Goal: Information Seeking & Learning: Compare options

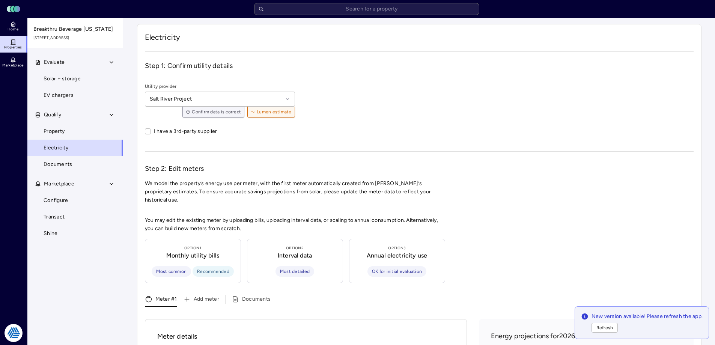
drag, startPoint x: 498, startPoint y: 95, endPoint x: 537, endPoint y: 107, distance: 40.8
click at [498, 95] on div "Utility provider Salt River Project Confirm data is correct Lumen estimate I ha…" at bounding box center [419, 111] width 549 height 57
click at [361, 75] on div "Step 1: Confirm utility details Utility provider Salt River Project Confirm dat…" at bounding box center [419, 100] width 549 height 78
click at [596, 329] on span "Refresh" at bounding box center [604, 328] width 17 height 8
drag, startPoint x: 96, startPoint y: 280, endPoint x: 152, endPoint y: 307, distance: 62.1
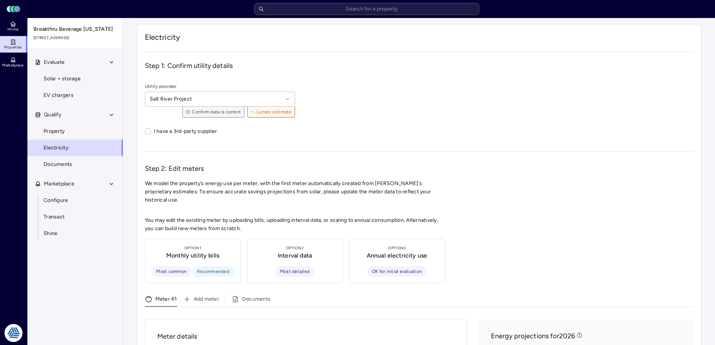
click at [98, 280] on div "Evaluate Solar + storage EV chargers Qualify Property Electricity Documents Mar…" at bounding box center [75, 208] width 96 height 309
click at [459, 101] on div "Utility provider Salt River Project Confirm data is correct Lumen estimate I ha…" at bounding box center [419, 111] width 549 height 57
click at [501, 101] on div "Utility provider Salt River Project Confirm data is correct Lumen estimate I ha…" at bounding box center [419, 111] width 549 height 57
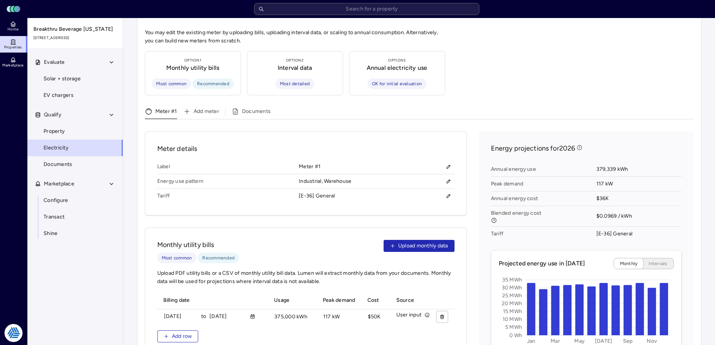
scroll to position [263, 0]
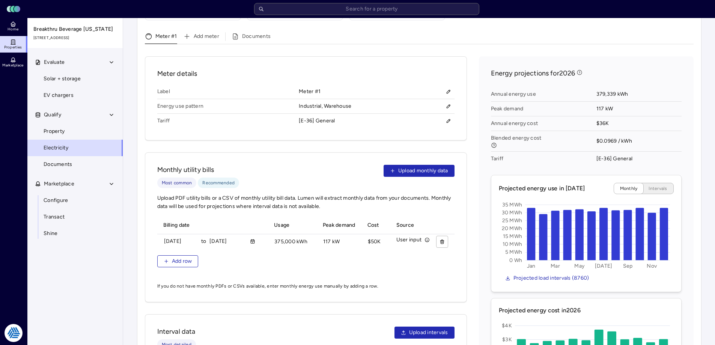
click at [478, 190] on div "Meter details Label Meter #1 Energy use pattern Industrial, Warehouse Tariff [E…" at bounding box center [419, 257] width 549 height 403
click at [56, 127] on link "Property" at bounding box center [75, 131] width 96 height 17
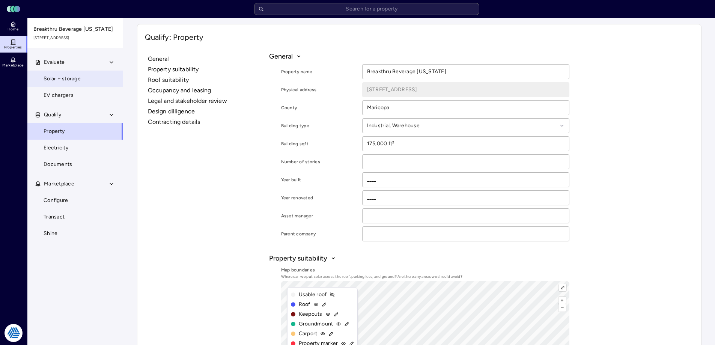
click at [72, 75] on span "Solar + storage" at bounding box center [62, 79] width 37 height 8
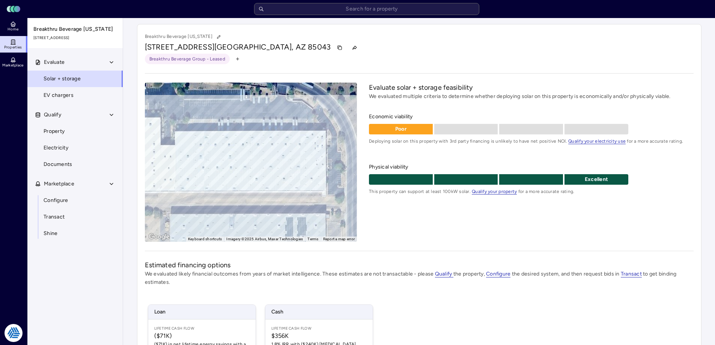
scroll to position [111, 0]
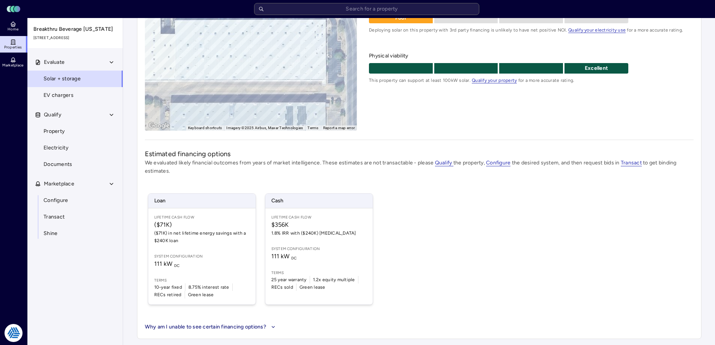
click at [397, 230] on div "Loan Lifetime Cash Flow ($71K) ($71K) in net lifetime energy savings with a $24…" at bounding box center [419, 248] width 549 height 129
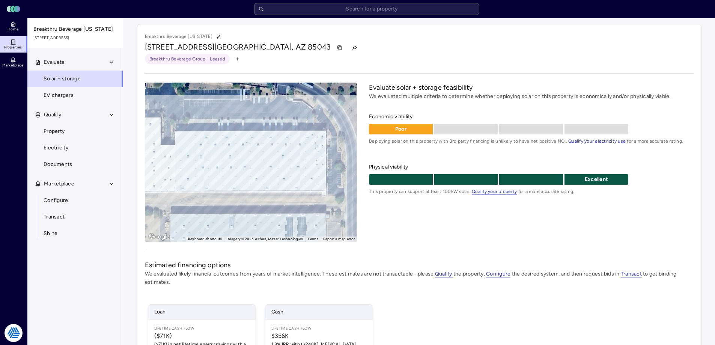
click at [414, 215] on div "Evaluate solar + storage feasibility We evaluated multiple criteria to determin…" at bounding box center [531, 162] width 324 height 159
click at [55, 146] on span "Electricity" at bounding box center [56, 148] width 25 height 8
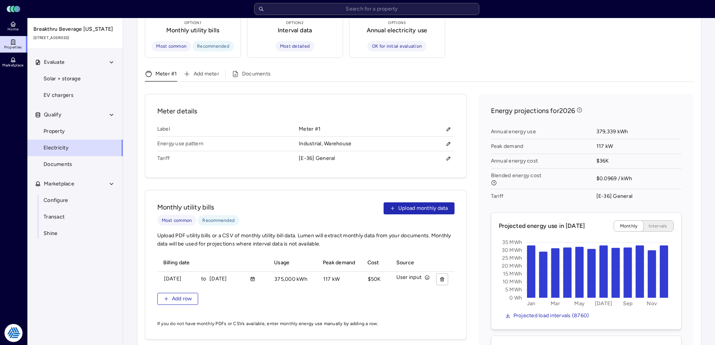
scroll to position [0, 1]
click at [685, 159] on div "Energy projections for 2026 Annual energy use 379,339 kWh Peak demand 117 kW An…" at bounding box center [586, 278] width 215 height 369
click at [474, 140] on div "Meter details Label Meter #1 Energy use pattern Industrial, Warehouse Tariff [E…" at bounding box center [419, 295] width 549 height 403
click at [453, 152] on button "button" at bounding box center [448, 158] width 12 height 12
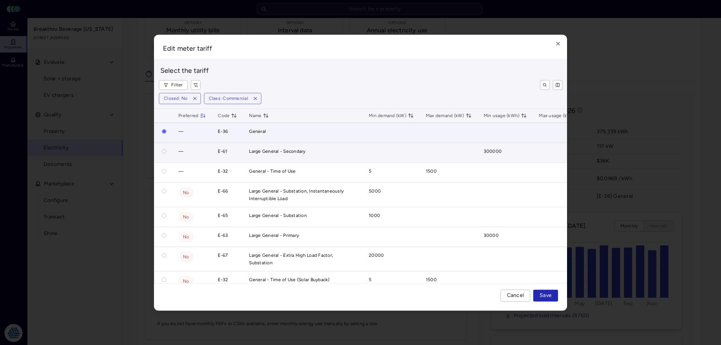
click at [165, 151] on button "button" at bounding box center [164, 151] width 5 height 5
radio input "false"
radio input "true"
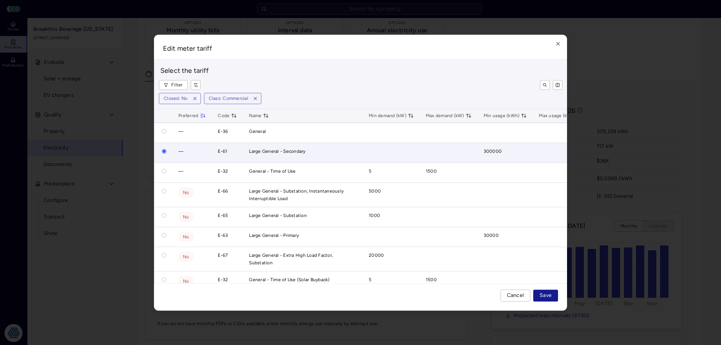
click at [552, 298] on button "Save" at bounding box center [545, 295] width 25 height 12
radio input "true"
radio input "false"
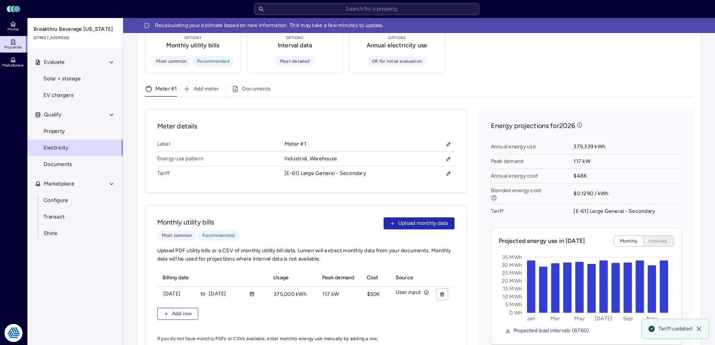
click at [477, 184] on div "Meter details Label Meter #1 Energy use pattern Industrial, Warehouse Tariff [E…" at bounding box center [419, 310] width 549 height 403
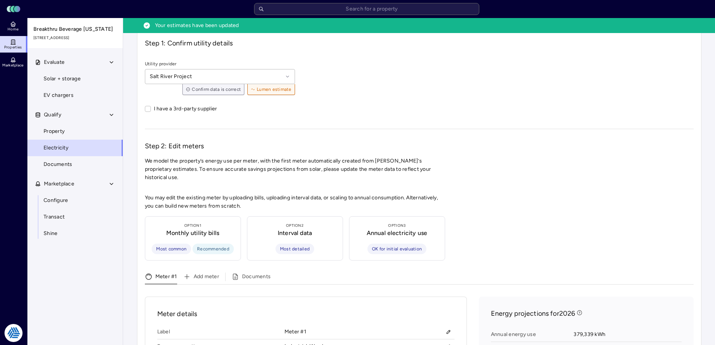
scroll to position [0, 0]
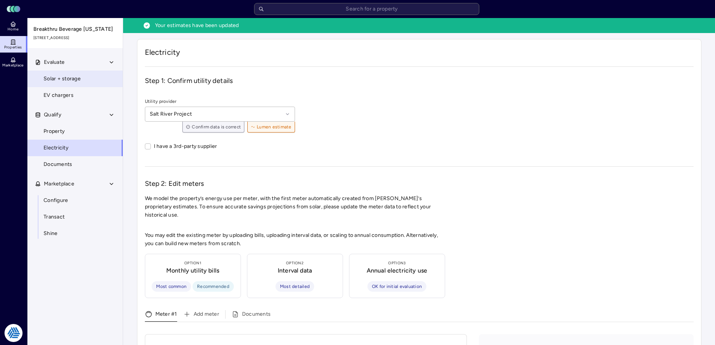
click at [72, 83] on span "Solar + storage" at bounding box center [62, 79] width 37 height 8
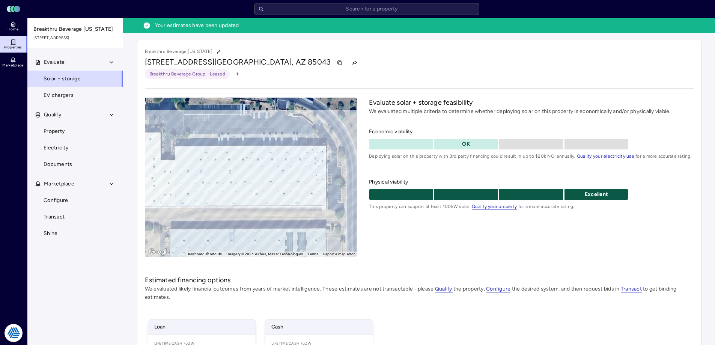
click at [348, 72] on div "Breakthru Beverage Group - Leased" at bounding box center [419, 74] width 549 height 11
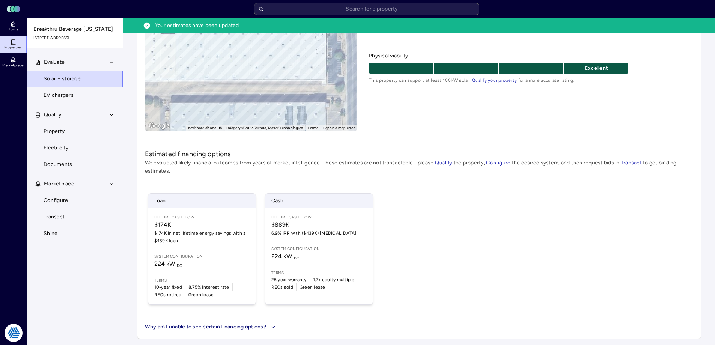
click at [424, 220] on div "Loan Lifetime Cash Flow $174K $174K in net lifetime energy savings with a $439K…" at bounding box center [419, 248] width 549 height 129
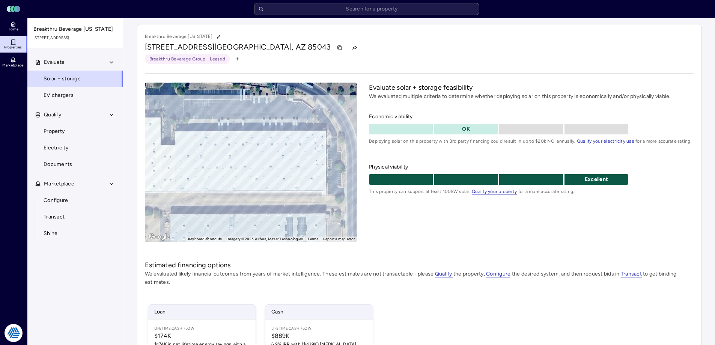
click at [18, 46] on span "Properties" at bounding box center [13, 47] width 18 height 5
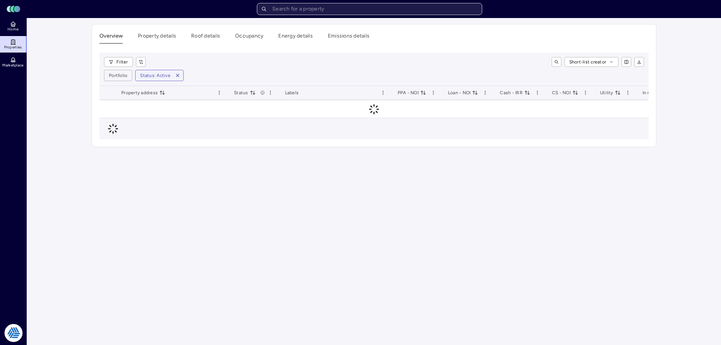
click at [354, 13] on input "text" at bounding box center [369, 9] width 225 height 12
click at [358, 5] on input "text" at bounding box center [369, 9] width 225 height 12
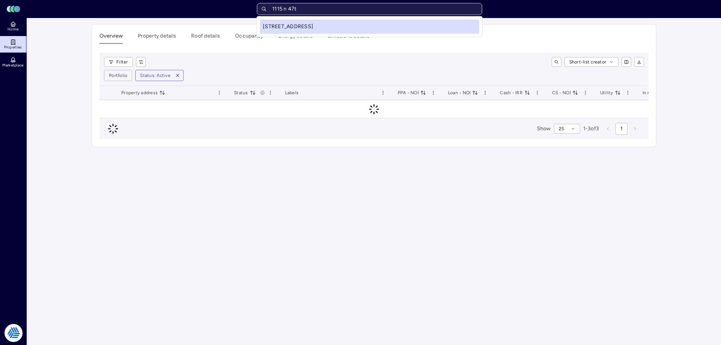
type input "1115 n 47th"
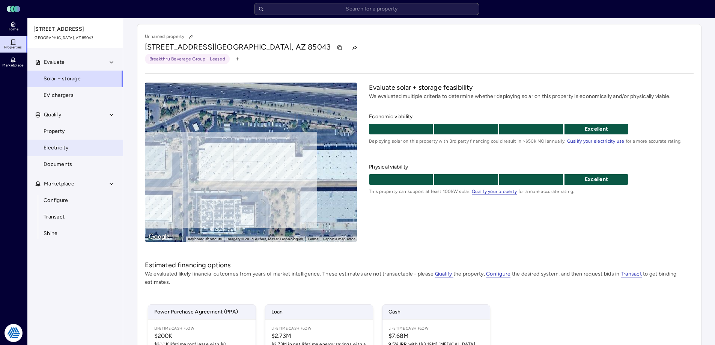
click at [94, 146] on link "Electricity" at bounding box center [75, 148] width 96 height 17
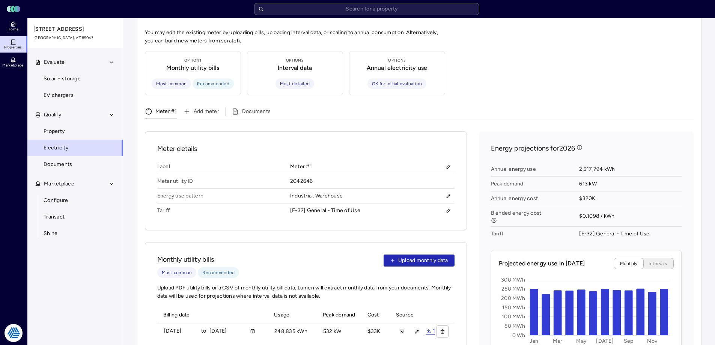
scroll to position [263, 0]
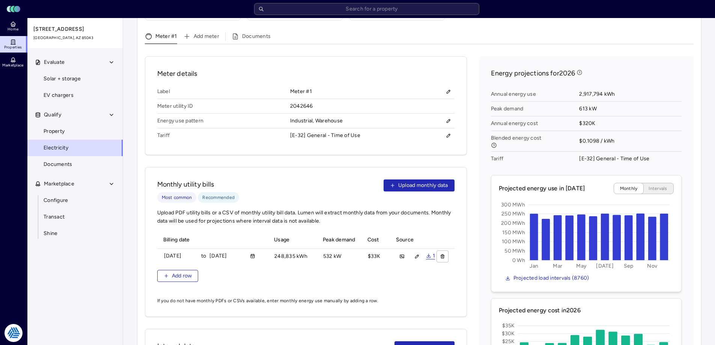
click at [271, 167] on div "Monthly utility bills Most common Recommended Upload monthly data Upload PDF ut…" at bounding box center [306, 242] width 322 height 150
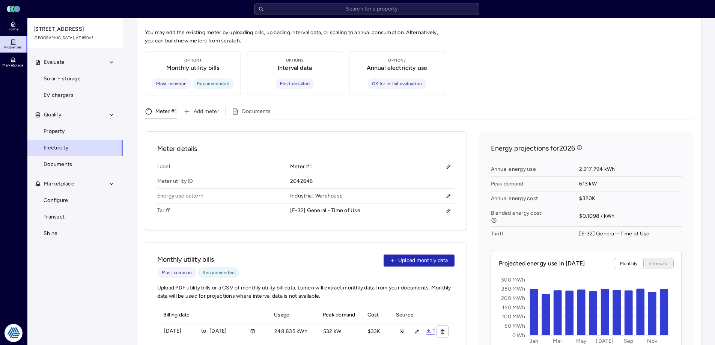
scroll to position [300, 0]
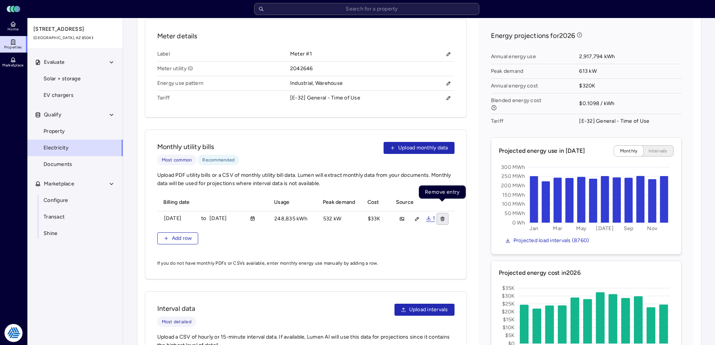
click at [438, 213] on button "button" at bounding box center [442, 219] width 12 height 12
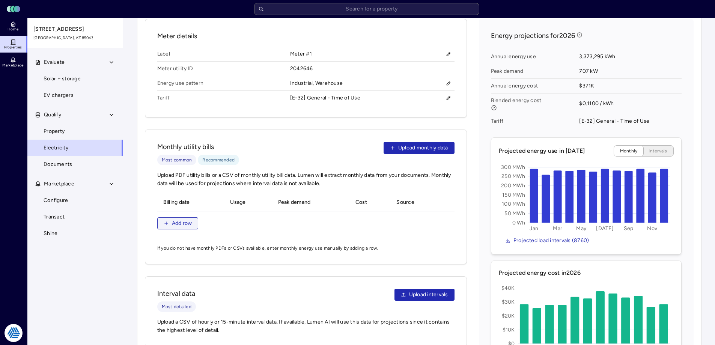
click at [191, 219] on span "Add row" at bounding box center [182, 223] width 20 height 8
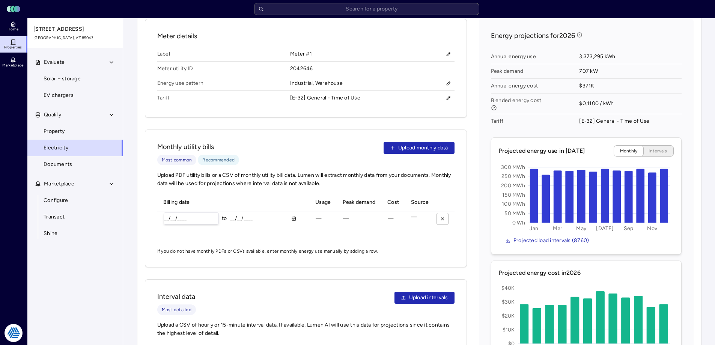
click at [168, 213] on input "__/__/____" at bounding box center [191, 218] width 54 height 11
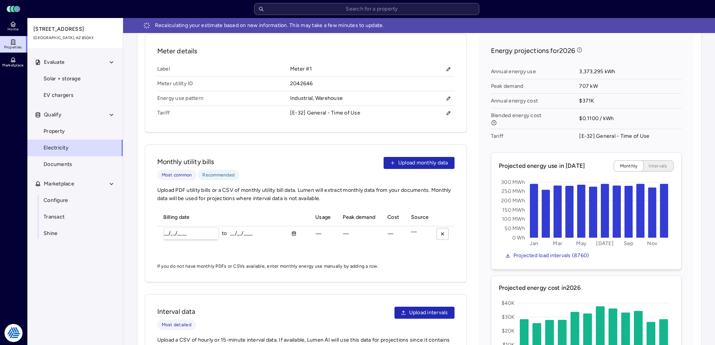
click at [169, 209] on th "Billing date" at bounding box center [233, 218] width 152 height 18
click at [167, 228] on input "__/__/____" at bounding box center [191, 233] width 54 height 11
type input "[DATE]"
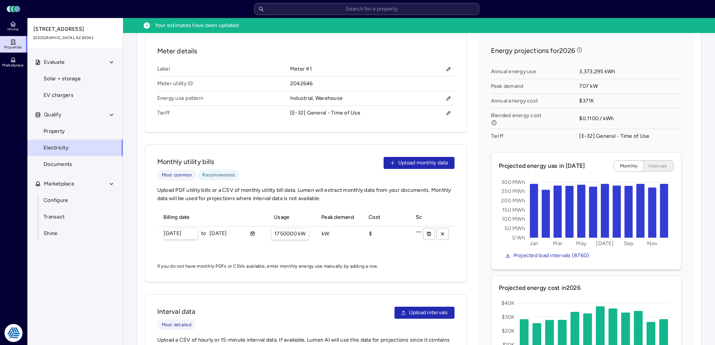
type input "1750000 kWh"
type input "$234267"
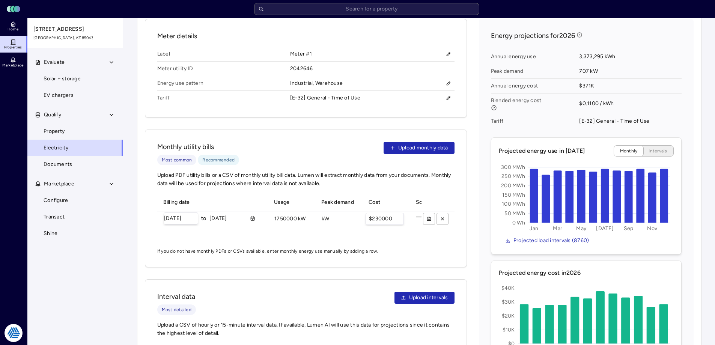
type input "$230000"
click at [431, 216] on icon "submit" at bounding box center [428, 218] width 5 height 5
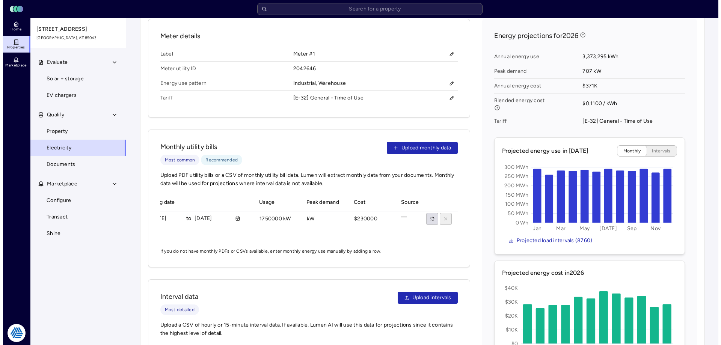
scroll to position [0, 0]
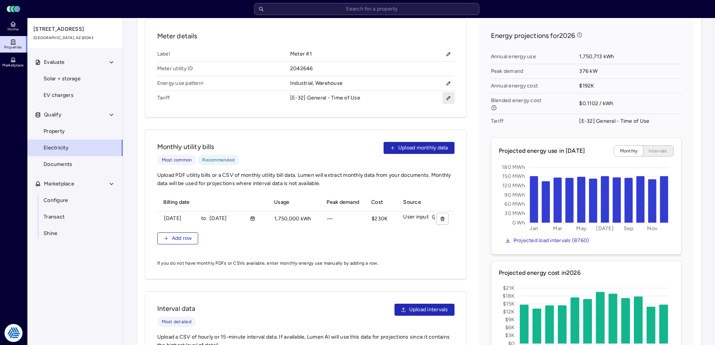
click at [448, 95] on icon "button" at bounding box center [448, 97] width 5 height 5
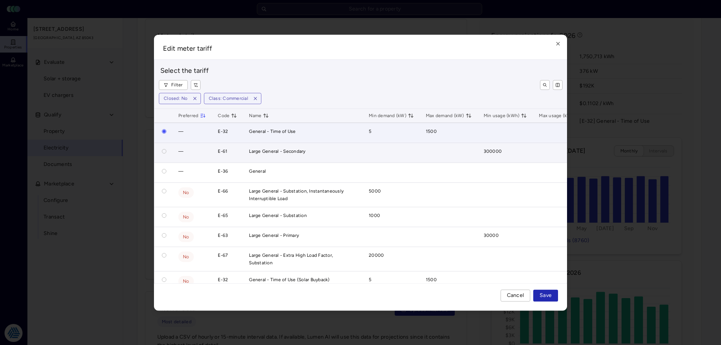
click at [166, 153] on button "button" at bounding box center [164, 151] width 5 height 5
radio input "false"
radio input "true"
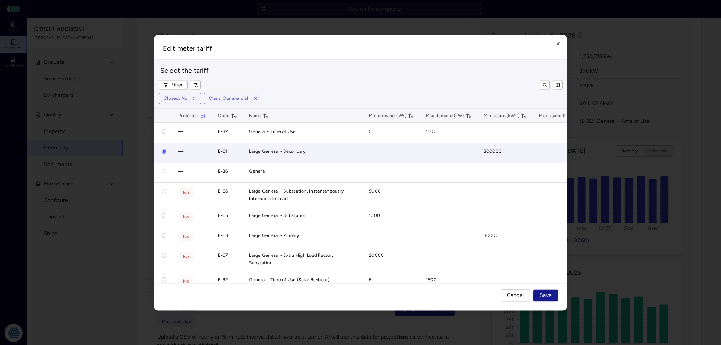
click at [553, 294] on button "Save" at bounding box center [545, 295] width 25 height 12
radio input "true"
radio input "false"
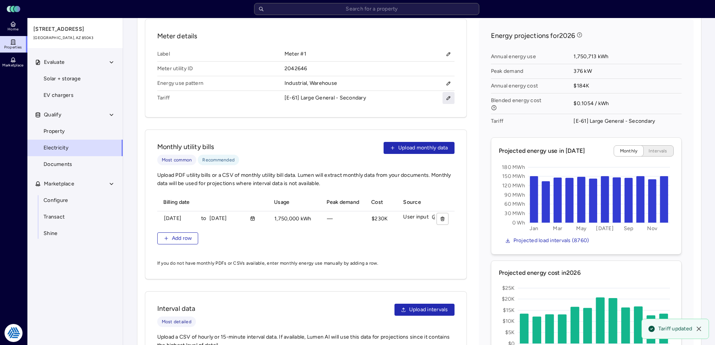
click at [449, 92] on button "button" at bounding box center [448, 98] width 12 height 12
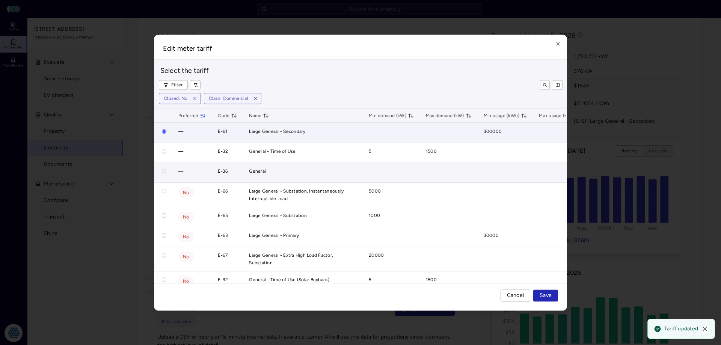
click at [166, 171] on button "button" at bounding box center [164, 171] width 5 height 5
radio input "false"
radio input "true"
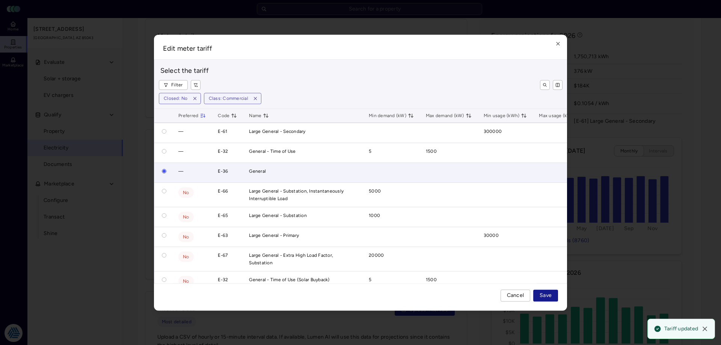
click at [549, 296] on span "Save" at bounding box center [545, 295] width 12 height 8
radio input "true"
radio input "false"
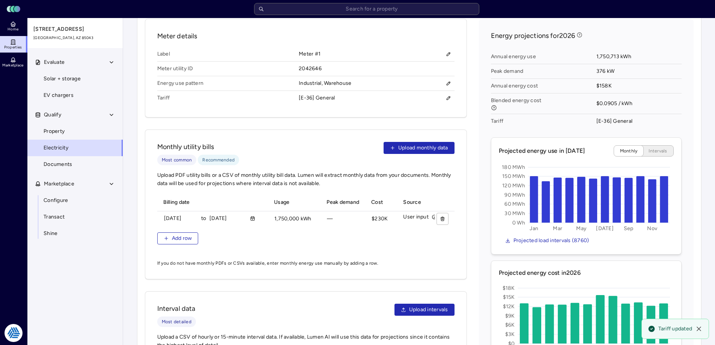
click at [455, 88] on div "Meter details Label Meter #1 Meter utility ID 2042646 Energy use pattern Indust…" at bounding box center [306, 68] width 322 height 99
click at [442, 92] on button "button" at bounding box center [448, 98] width 12 height 12
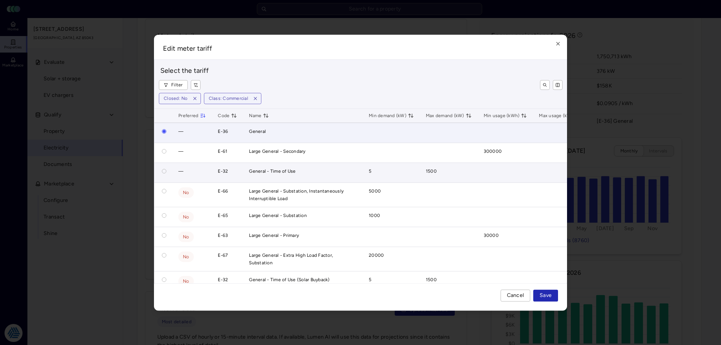
click at [163, 173] on button "button" at bounding box center [164, 171] width 5 height 5
radio input "false"
radio input "true"
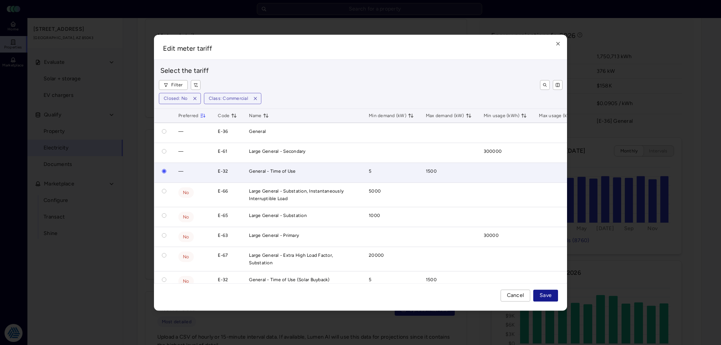
click at [543, 300] on button "Save" at bounding box center [545, 295] width 25 height 12
radio input "true"
radio input "false"
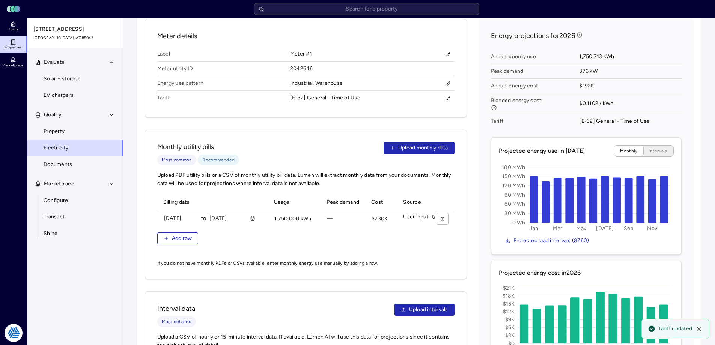
click at [473, 116] on div "Meter details Label Meter #1 Meter utility ID 2042646 Energy use pattern Indust…" at bounding box center [419, 227] width 549 height 417
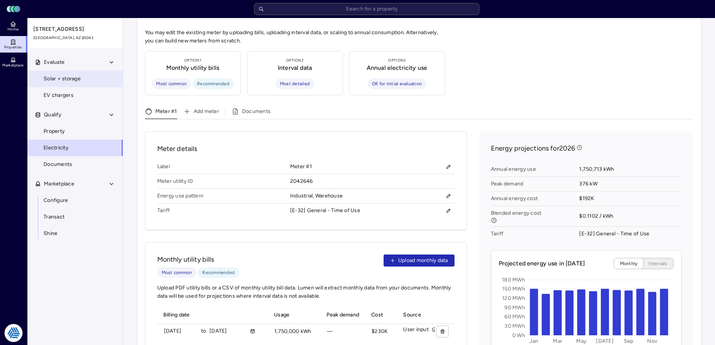
click at [54, 76] on span "Solar + storage" at bounding box center [62, 79] width 37 height 8
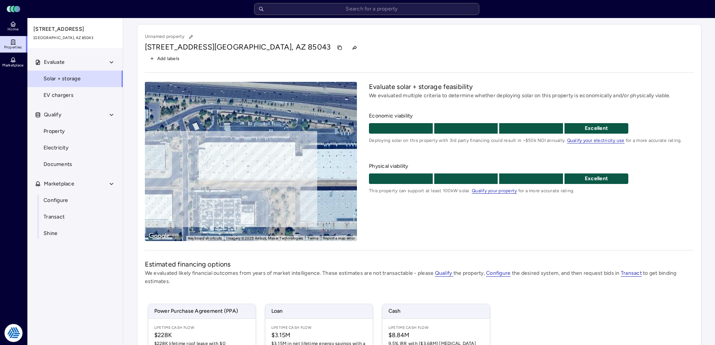
scroll to position [110, 0]
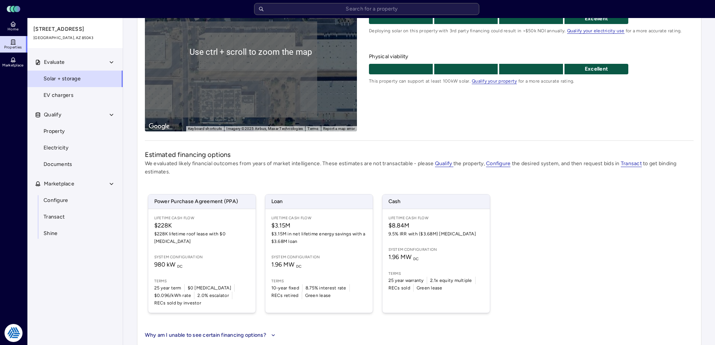
click at [342, 178] on div "Estimated financing options We evaluated likely financial outcomes from years o…" at bounding box center [419, 245] width 549 height 190
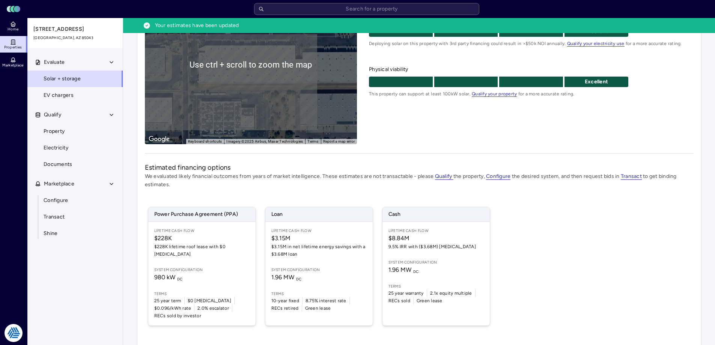
scroll to position [126, 0]
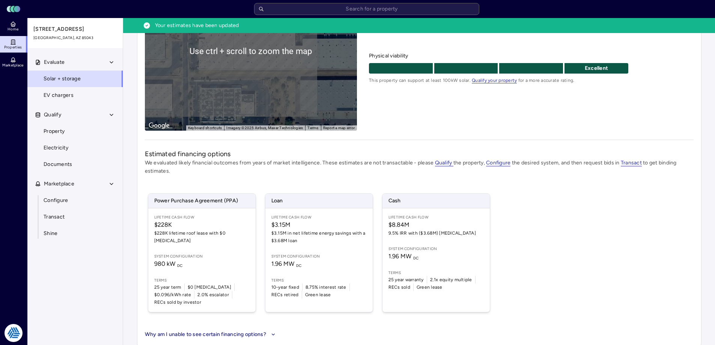
click at [540, 218] on div "Power Purchase Agreement (PPA) Lifetime Cash Flow $228K $228K lifetime roof lea…" at bounding box center [419, 252] width 549 height 137
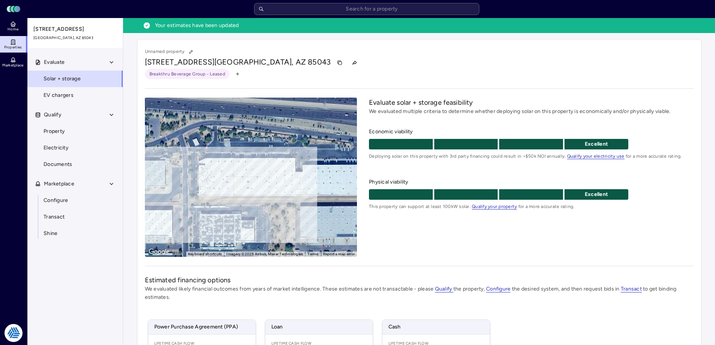
click at [17, 42] on link "Properties" at bounding box center [13, 44] width 27 height 17
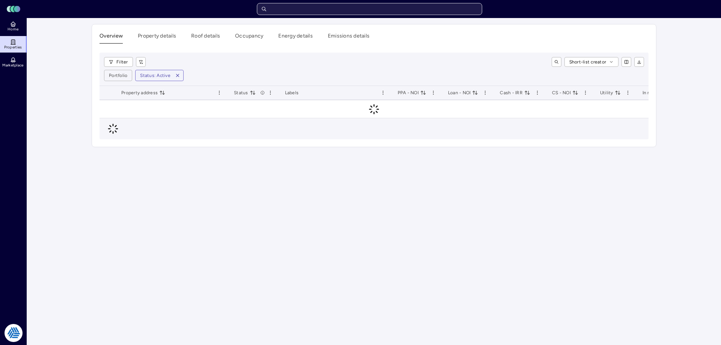
click at [334, 12] on input "text" at bounding box center [369, 9] width 225 height 12
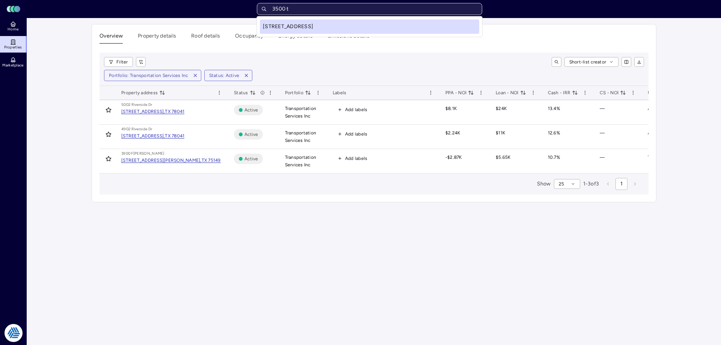
type input "3500 tr"
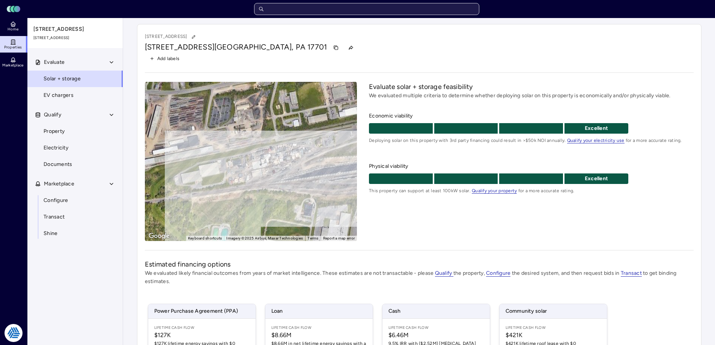
click at [326, 12] on input "text" at bounding box center [366, 9] width 225 height 12
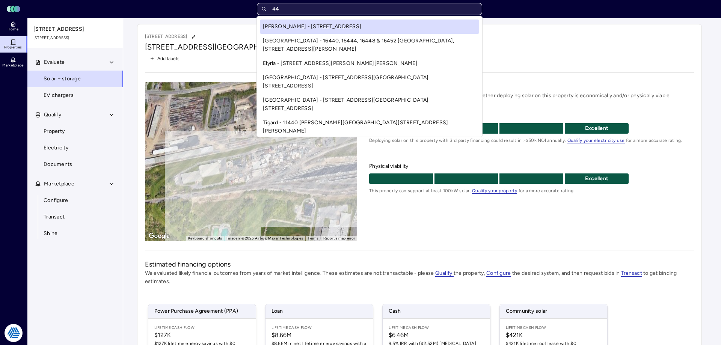
type input "4"
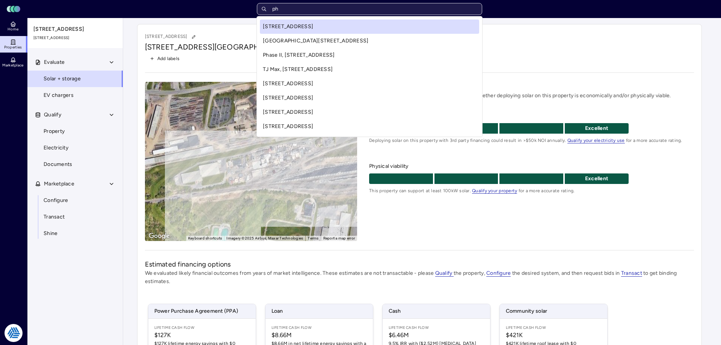
type input "p"
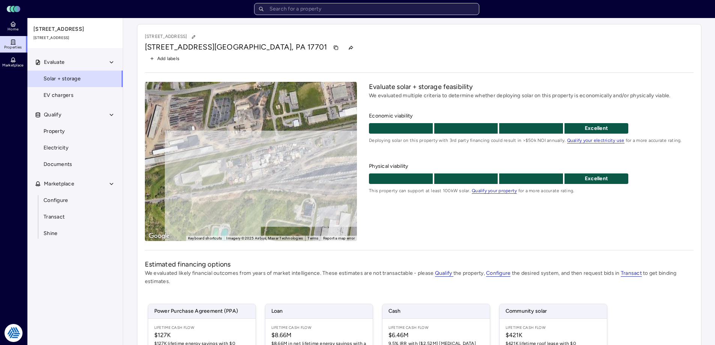
click at [343, 10] on input "text" at bounding box center [366, 9] width 225 height 12
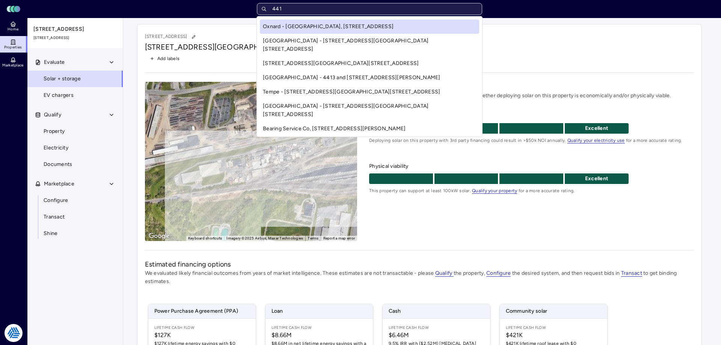
type input "4411"
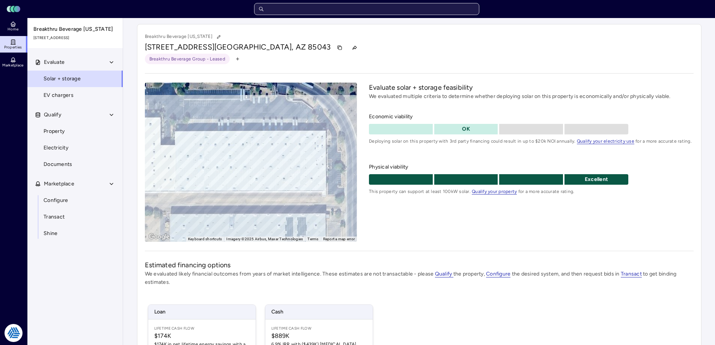
scroll to position [111, 0]
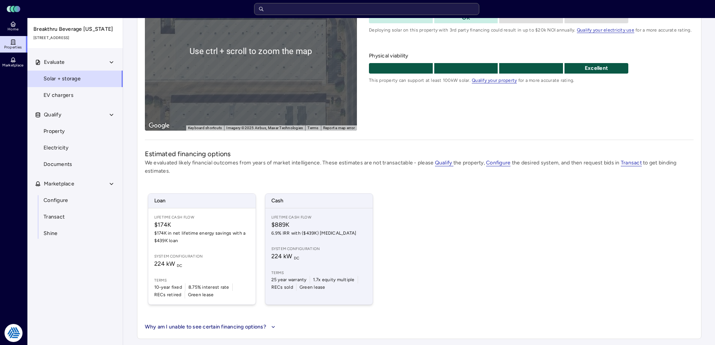
click at [327, 228] on span "$889K" at bounding box center [318, 224] width 95 height 9
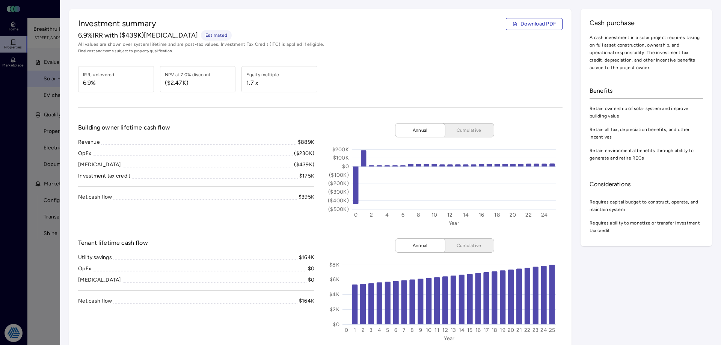
click at [40, 260] on div at bounding box center [360, 172] width 721 height 345
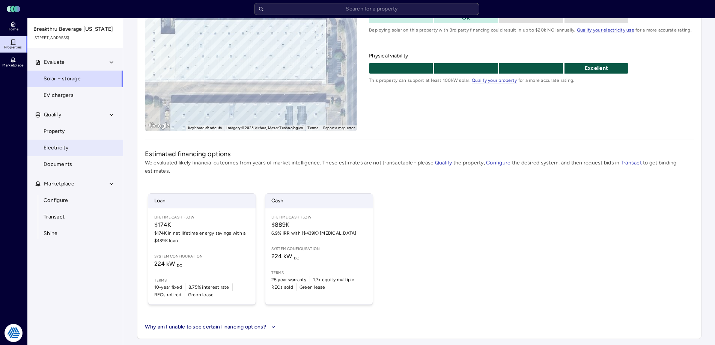
click at [50, 154] on link "Electricity" at bounding box center [75, 148] width 96 height 17
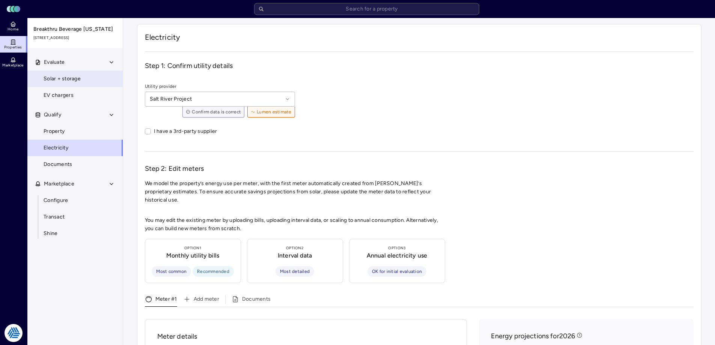
click at [68, 82] on span "Solar + storage" at bounding box center [62, 79] width 37 height 8
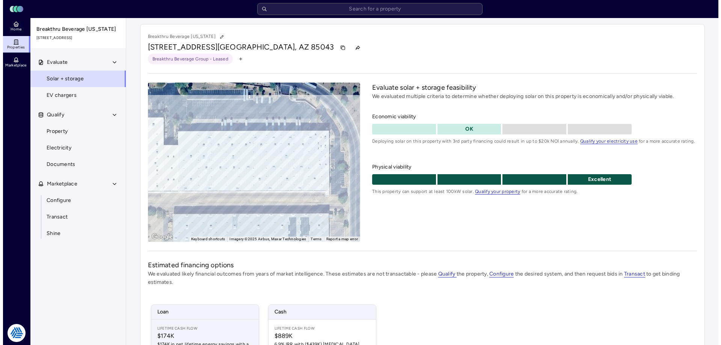
scroll to position [111, 0]
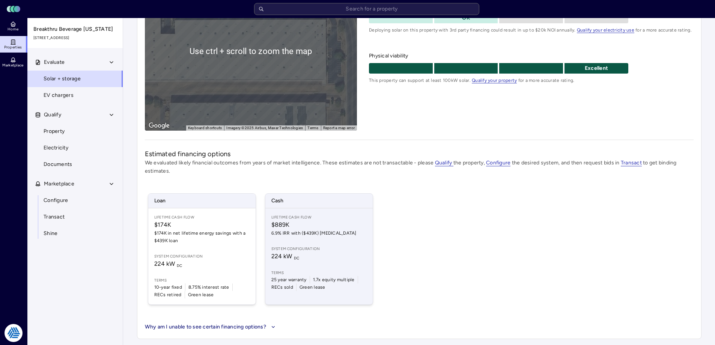
click at [315, 222] on span "$889K" at bounding box center [318, 224] width 95 height 9
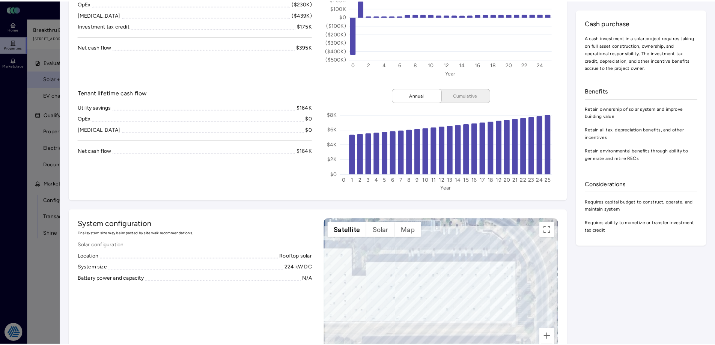
scroll to position [188, 0]
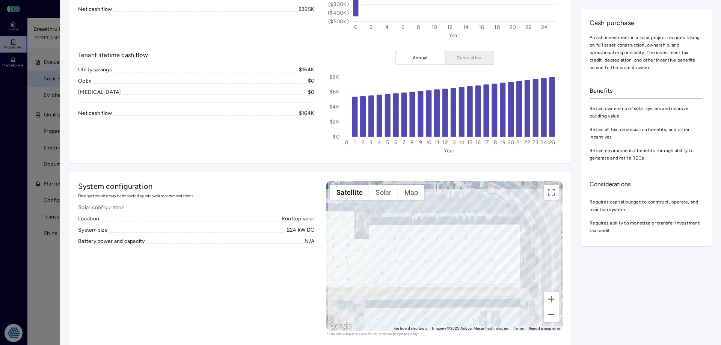
click at [36, 262] on div at bounding box center [360, 172] width 721 height 345
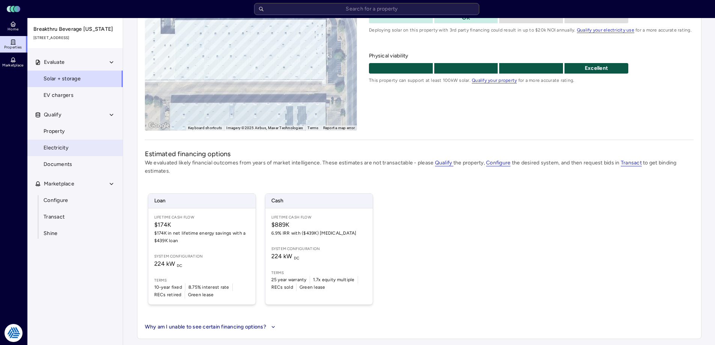
click at [64, 146] on span "Electricity" at bounding box center [56, 148] width 25 height 8
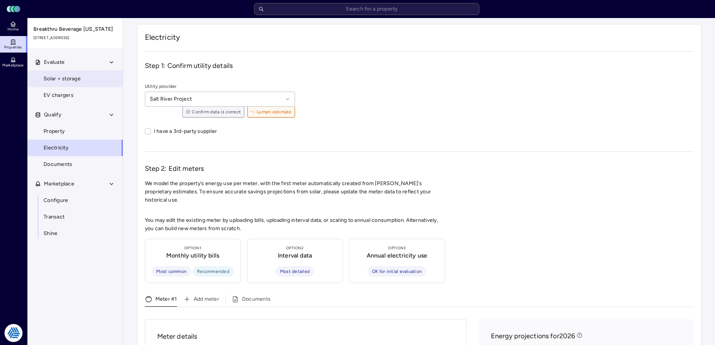
click at [87, 81] on link "Solar + storage" at bounding box center [75, 79] width 96 height 17
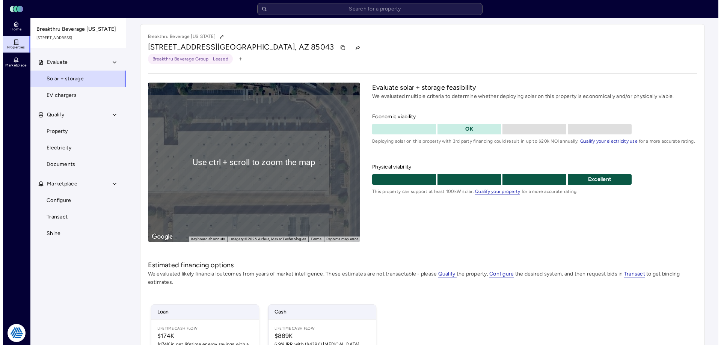
scroll to position [111, 0]
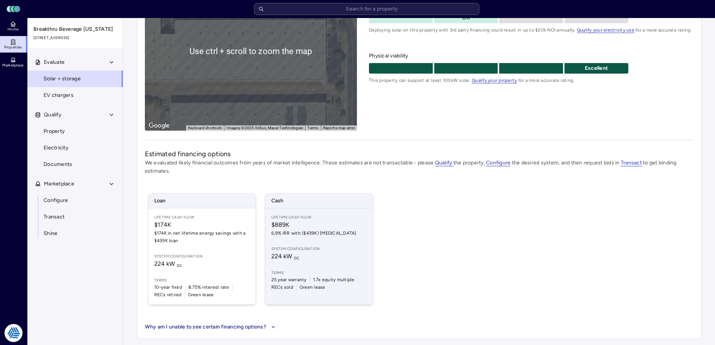
click at [344, 272] on span "Terms" at bounding box center [318, 273] width 95 height 6
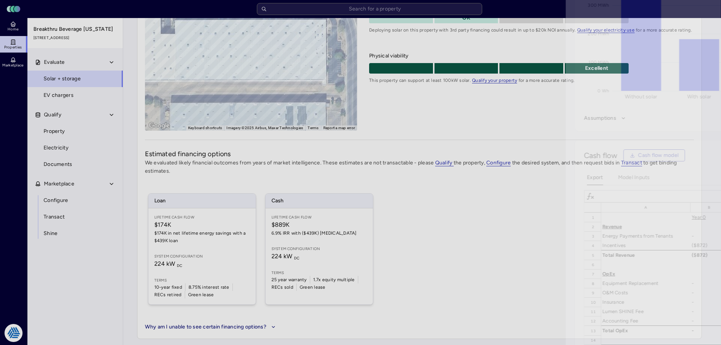
click at [46, 270] on div at bounding box center [360, 172] width 721 height 345
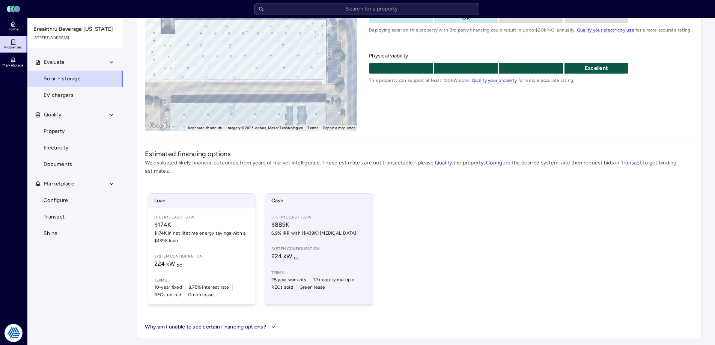
click at [322, 241] on div "Lifetime Cash Flow $889K 6.9% IRR with ($439K) [MEDICAL_DATA] System configurat…" at bounding box center [318, 256] width 107 height 96
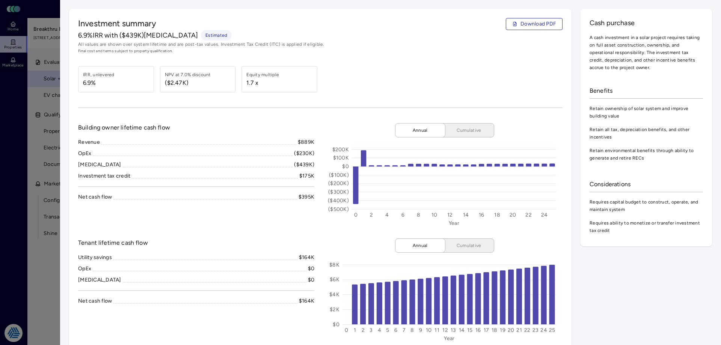
click at [35, 274] on div at bounding box center [360, 172] width 721 height 345
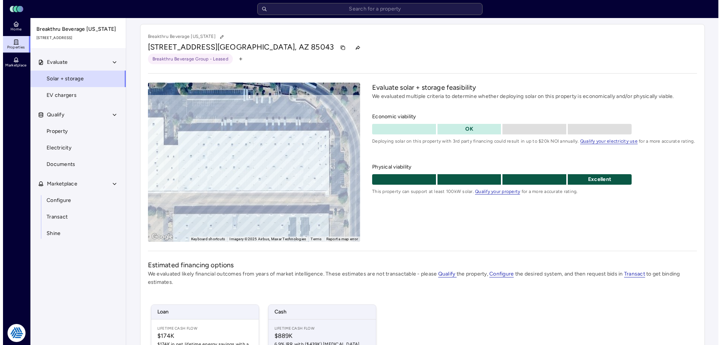
scroll to position [111, 0]
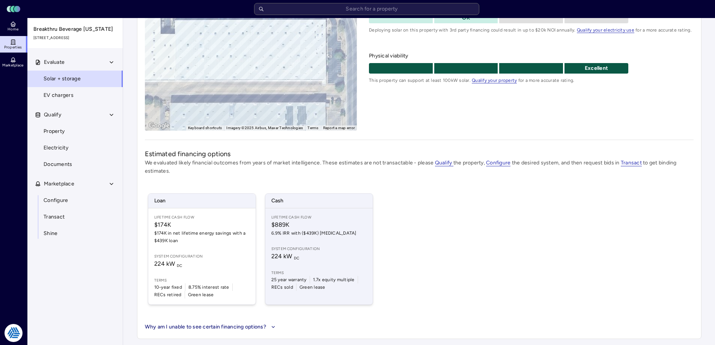
click at [337, 241] on div "Lifetime Cash Flow $889K 6.9% IRR with ($439K) [MEDICAL_DATA] System configurat…" at bounding box center [318, 256] width 107 height 96
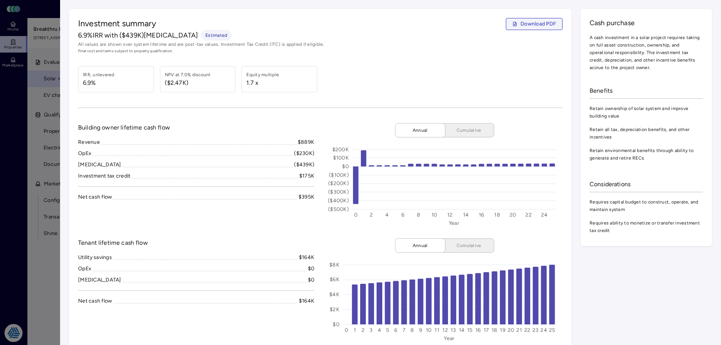
click at [523, 23] on span "Download PDF" at bounding box center [538, 24] width 36 height 8
click at [525, 24] on span "Download PDF" at bounding box center [538, 24] width 36 height 8
click at [522, 25] on span "Download PDF" at bounding box center [538, 24] width 36 height 8
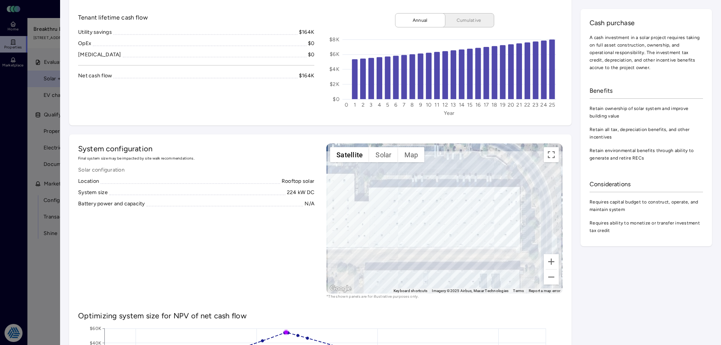
scroll to position [38, 0]
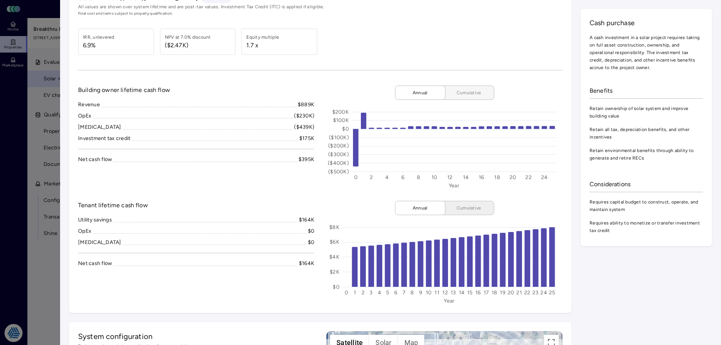
click at [473, 98] on button "Cumulative" at bounding box center [466, 93] width 56 height 14
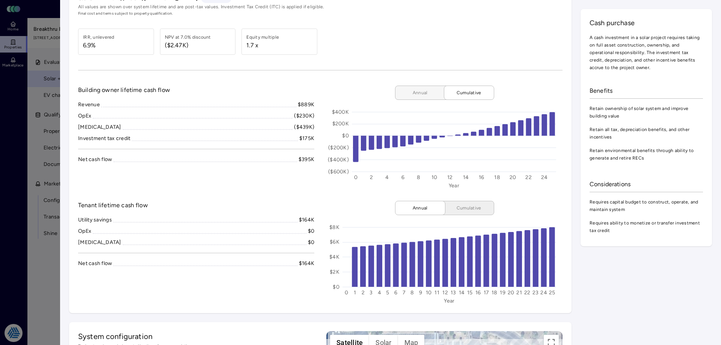
click at [425, 96] on span "Annual" at bounding box center [420, 93] width 38 height 8
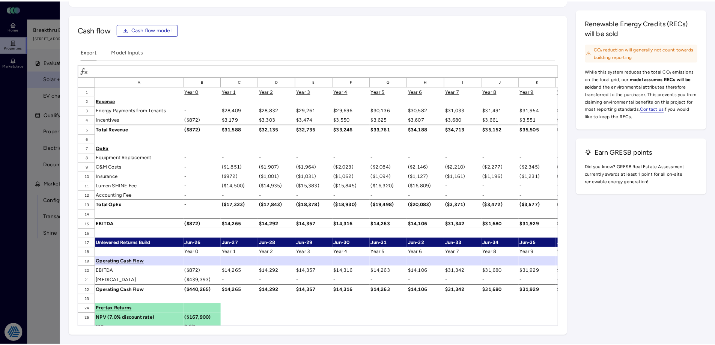
scroll to position [1139, 0]
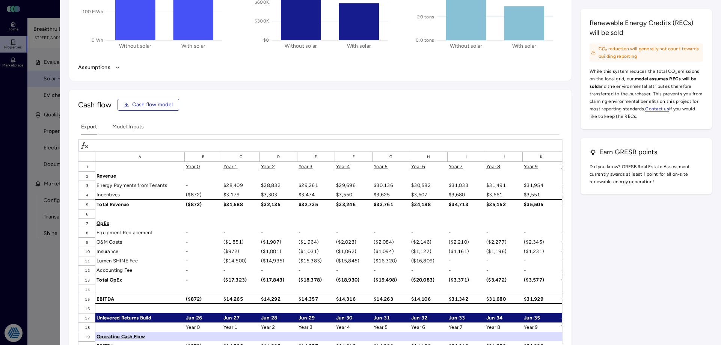
click at [32, 244] on div at bounding box center [360, 172] width 721 height 345
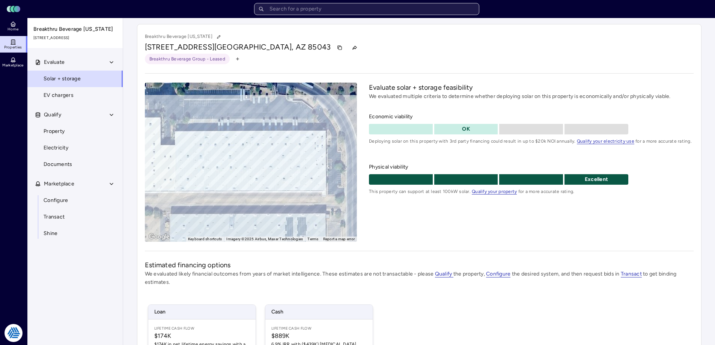
click at [281, 9] on input "text" at bounding box center [366, 9] width 225 height 12
click at [317, 5] on input "text" at bounding box center [366, 9] width 225 height 12
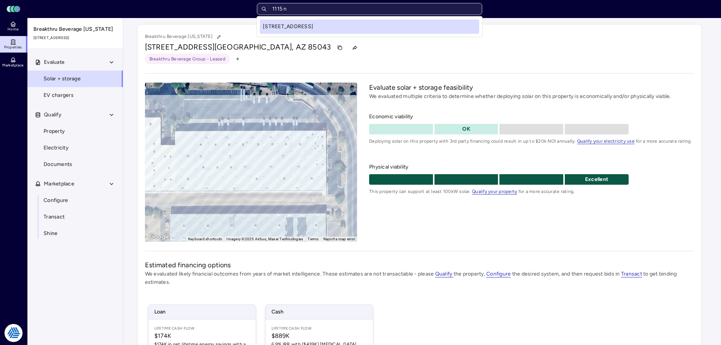
type input "1115 n"
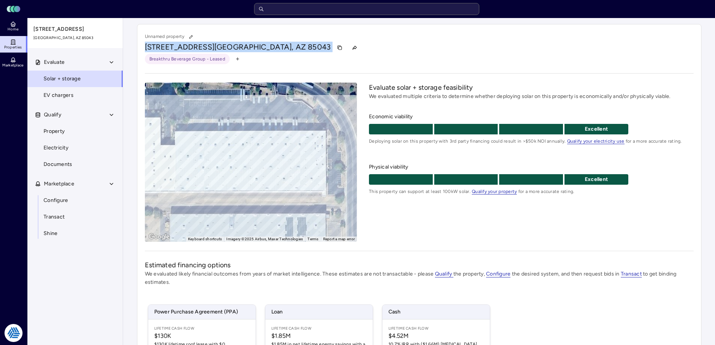
click at [379, 41] on div "Unnamed property [STREET_ADDRESS] Breakthru Beverage Group - Leased" at bounding box center [419, 48] width 549 height 32
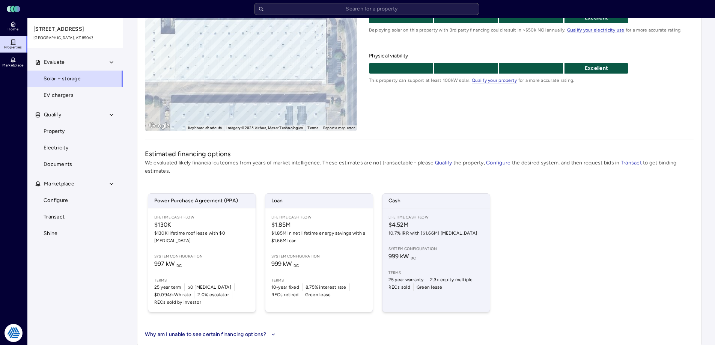
click at [433, 236] on span "10.7% IRR with ($1.66M) [MEDICAL_DATA]" at bounding box center [435, 233] width 95 height 8
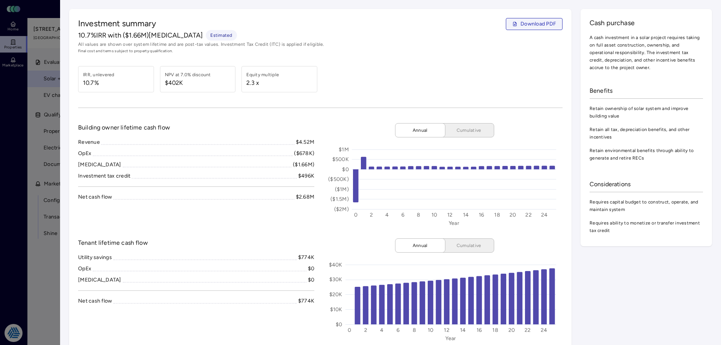
click at [542, 21] on span "Download PDF" at bounding box center [538, 24] width 36 height 8
click at [30, 163] on div at bounding box center [360, 172] width 721 height 345
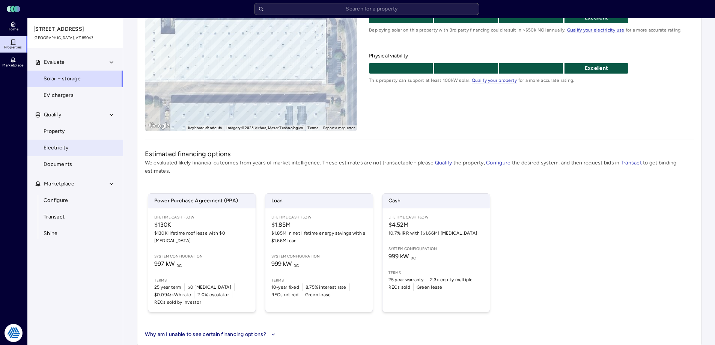
click at [62, 151] on span "Electricity" at bounding box center [56, 148] width 25 height 8
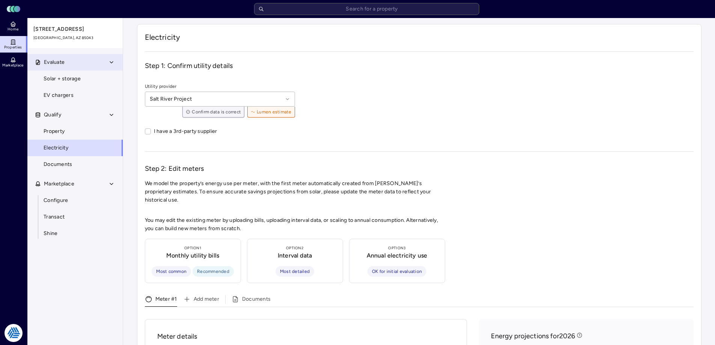
click at [72, 70] on button "Evaluate" at bounding box center [75, 62] width 96 height 17
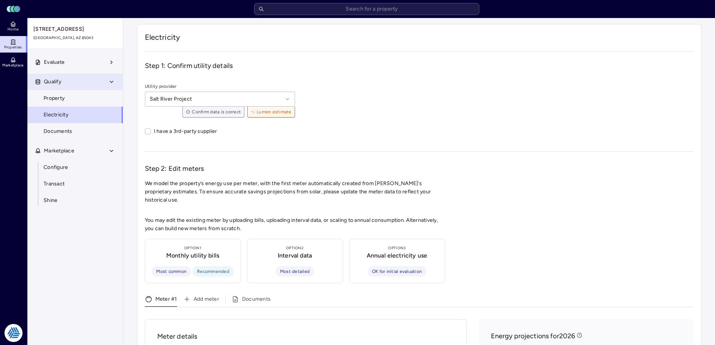
click at [64, 80] on button "Qualify" at bounding box center [75, 82] width 96 height 17
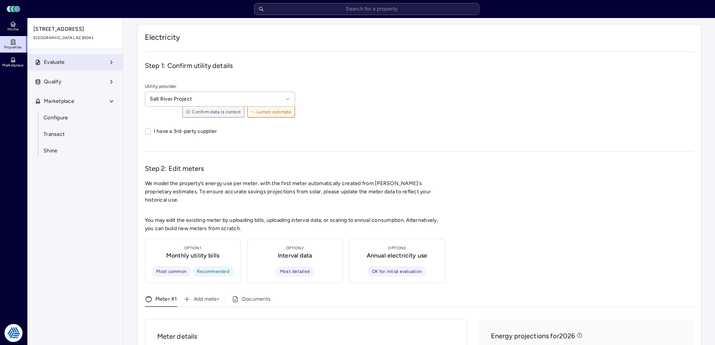
click at [71, 68] on button "Evaluate" at bounding box center [75, 62] width 96 height 17
click at [69, 80] on span "Solar + storage" at bounding box center [62, 79] width 37 height 8
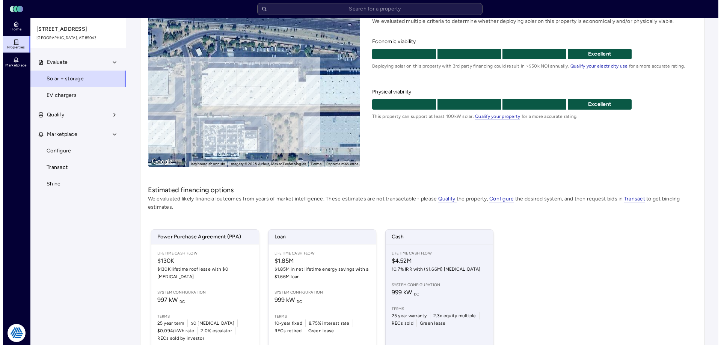
scroll to position [111, 0]
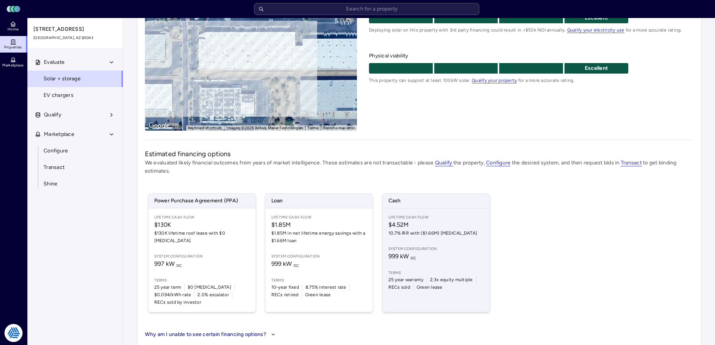
click at [449, 252] on span "999 kW DC" at bounding box center [435, 256] width 95 height 9
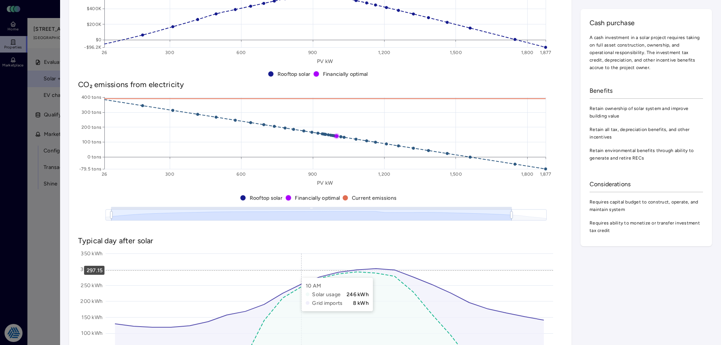
scroll to position [382, 0]
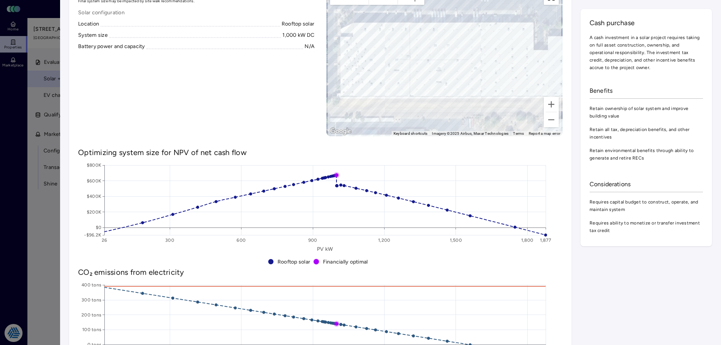
click at [615, 298] on div "Investment summary Download PDF 10.7% IRR with ($1.66M) [MEDICAL_DATA] Estimate…" at bounding box center [390, 110] width 643 height 966
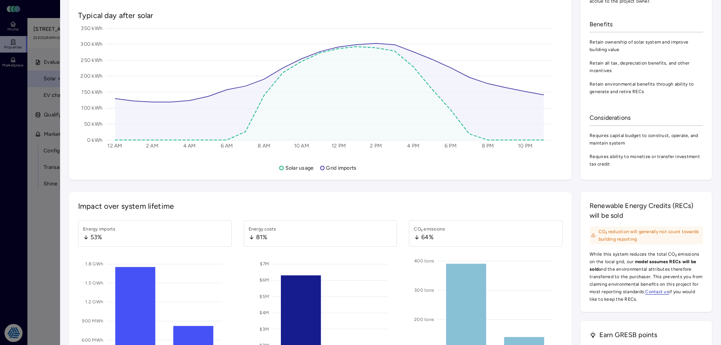
scroll to position [720, 0]
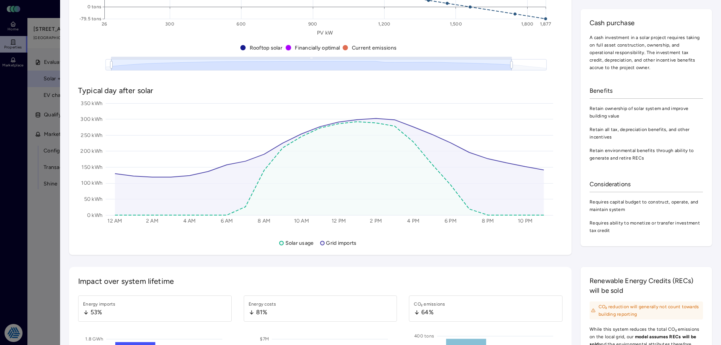
click at [576, 256] on div "Investment summary Download PDF 10.7% IRR with ($1.66M) [MEDICAL_DATA] Estimate…" at bounding box center [390, 56] width 661 height 1553
click at [600, 256] on div "Investment summary Download PDF 10.7% IRR with ($1.66M) [MEDICAL_DATA] Estimate…" at bounding box center [390, 56] width 661 height 1553
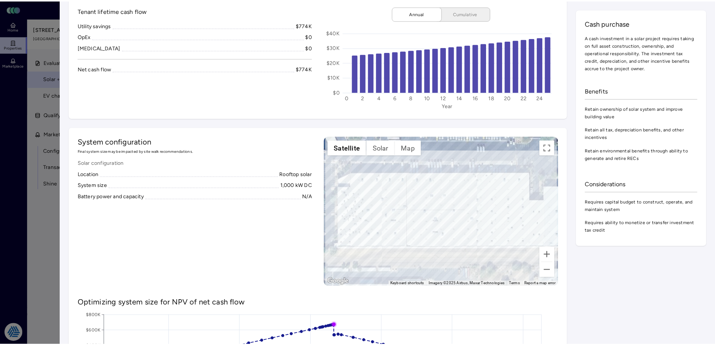
scroll to position [45, 0]
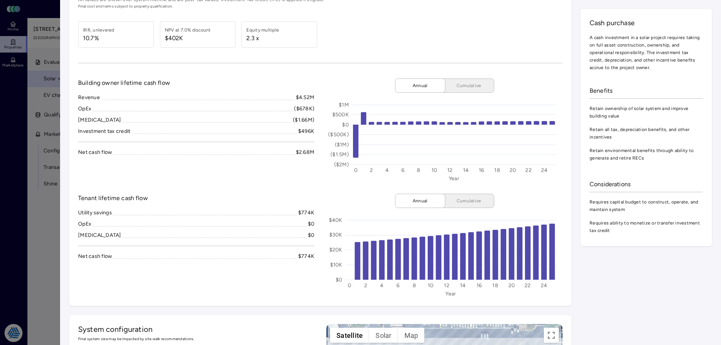
click at [42, 217] on div at bounding box center [360, 172] width 721 height 345
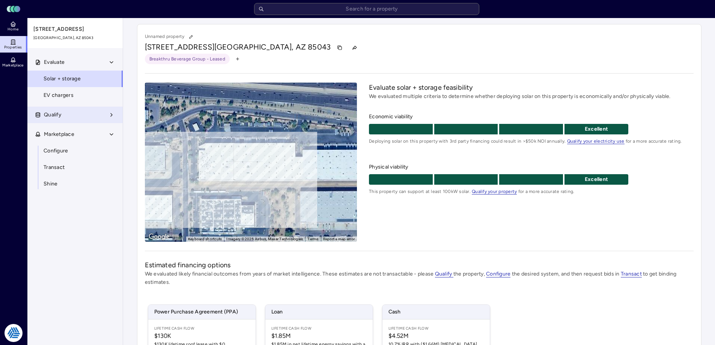
click at [69, 112] on button "Qualify" at bounding box center [75, 115] width 96 height 17
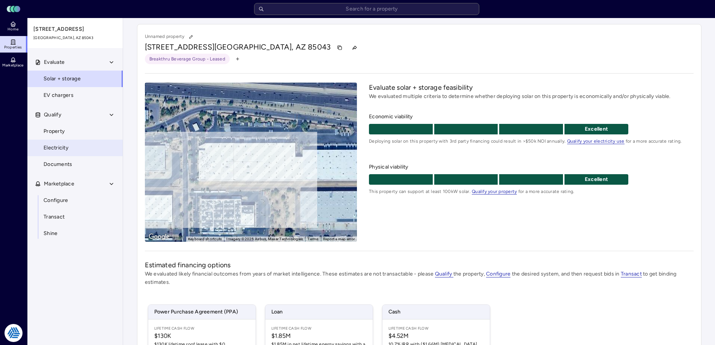
click at [62, 146] on span "Electricity" at bounding box center [56, 148] width 25 height 8
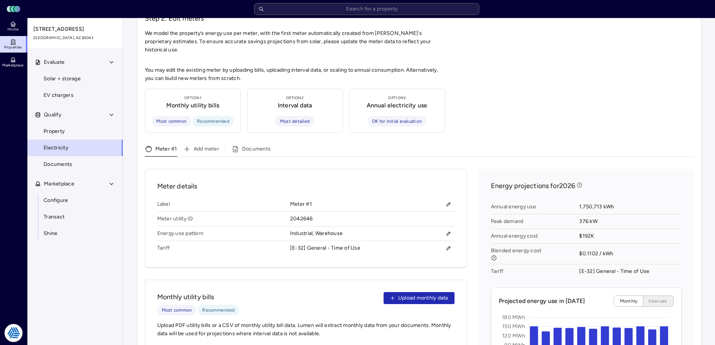
scroll to position [188, 0]
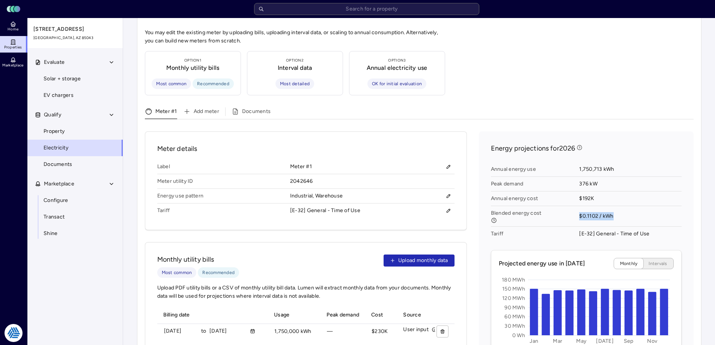
drag, startPoint x: 622, startPoint y: 211, endPoint x: 577, endPoint y: 206, distance: 44.9
click at [574, 207] on div "Annual energy use 1,750,713 kWh Peak demand 376 kW Annual energy cost $192K Ble…" at bounding box center [586, 201] width 191 height 85
click at [577, 206] on span "Blended energy cost" at bounding box center [535, 216] width 89 height 21
drag, startPoint x: 608, startPoint y: 207, endPoint x: 588, endPoint y: 209, distance: 19.9
click at [588, 209] on span "$0.1102 / kWh" at bounding box center [630, 216] width 102 height 21
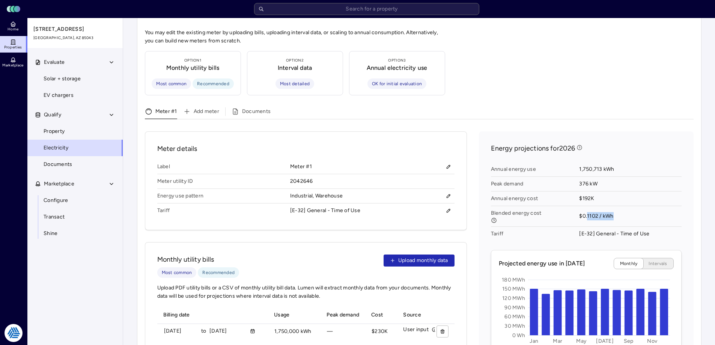
click at [588, 209] on span "$0.1102 / kWh" at bounding box center [630, 216] width 102 height 21
click at [423, 107] on div "Add meter Documents" at bounding box center [435, 113] width 516 height 12
click at [72, 76] on span "Solar + storage" at bounding box center [62, 79] width 37 height 8
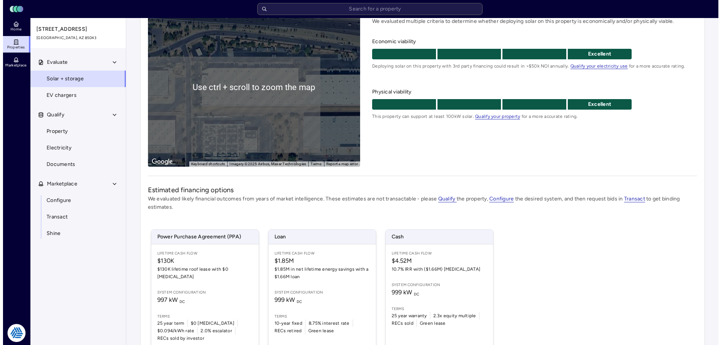
scroll to position [111, 0]
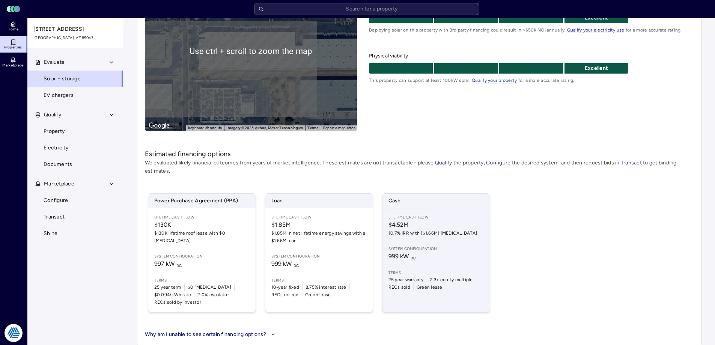
click at [412, 239] on div "Lifetime Cash Flow $4.52M 10.7% IRR with ($1.66M) [MEDICAL_DATA] System configu…" at bounding box center [435, 260] width 107 height 104
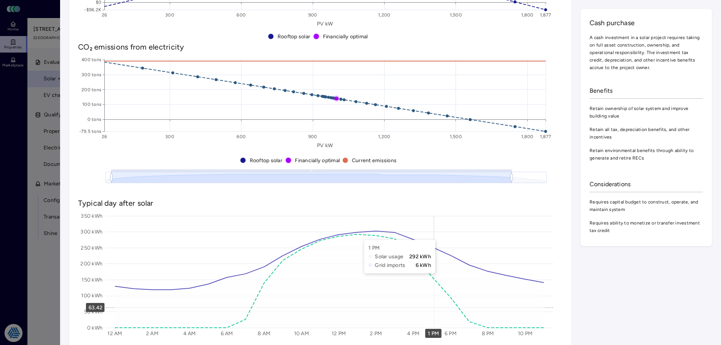
scroll to position [683, 0]
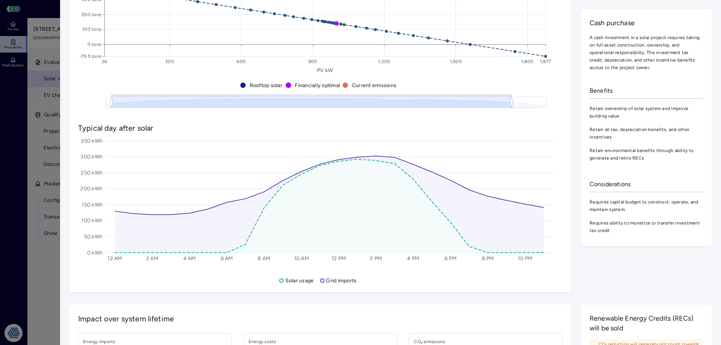
click at [382, 295] on div "Investment summary Download PDF 10.7% IRR with ($1.66M) [MEDICAL_DATA] Estimate…" at bounding box center [390, 93] width 661 height 1553
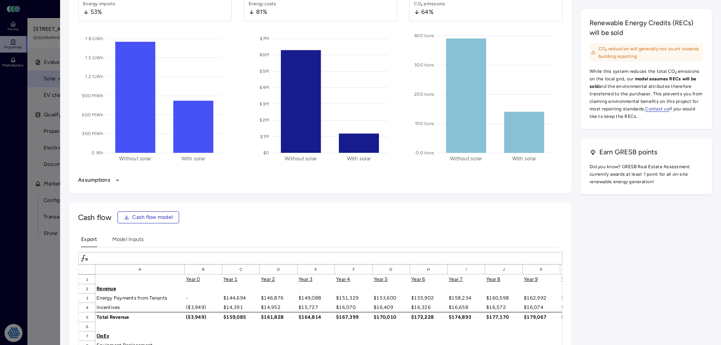
scroll to position [945, 0]
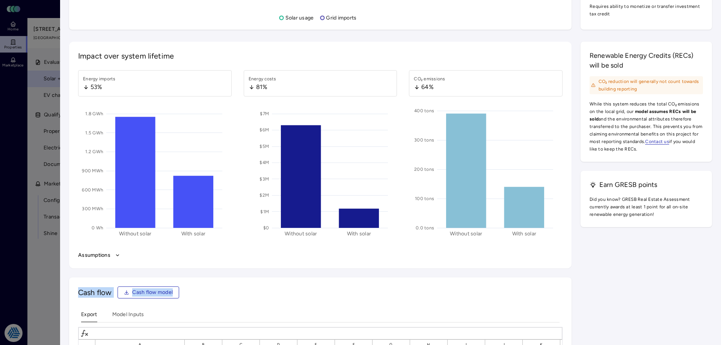
drag, startPoint x: 251, startPoint y: 265, endPoint x: 250, endPoint y: 277, distance: 12.0
click at [250, 277] on div "Impact over system lifetime Energy imports 53% 0 Wh 300 MWh 600 MWh 900 MWh 1.2…" at bounding box center [320, 320] width 502 height 557
click at [250, 271] on div "Impact over system lifetime Energy imports 53% 0 Wh 300 MWh 600 MWh 900 MWh 1.2…" at bounding box center [320, 320] width 502 height 557
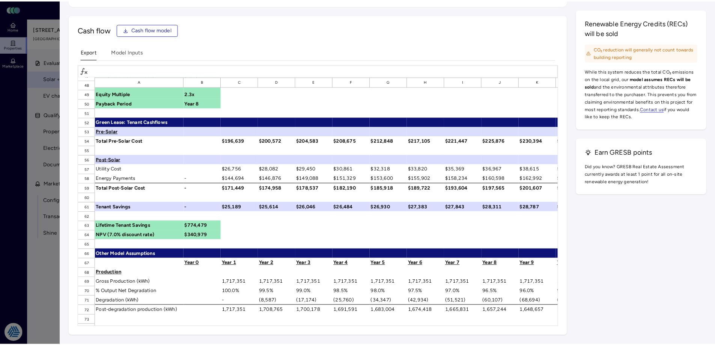
scroll to position [525, 0]
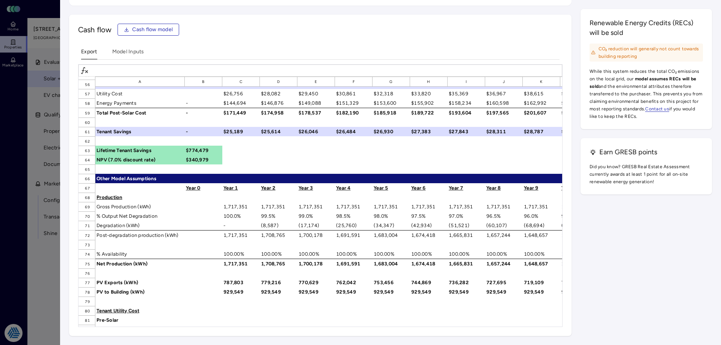
click at [32, 239] on div at bounding box center [360, 172] width 721 height 345
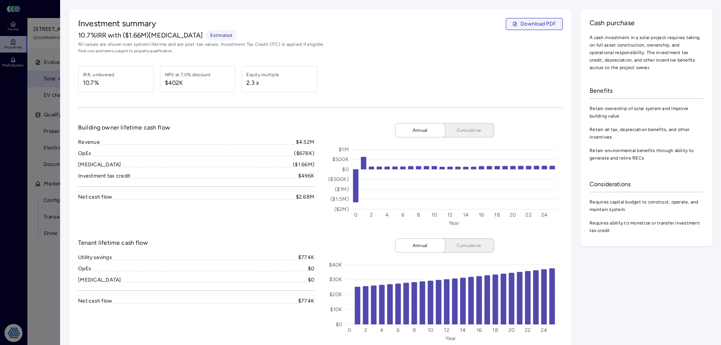
click at [525, 26] on span "Download PDF" at bounding box center [538, 24] width 36 height 8
click at [328, 220] on icon "Year ($2M) ($1.5M) ($1M) ($500K) $0 $500K $1M 0 2 4 6 8 10 12 14 16 18 20 22 24" at bounding box center [442, 184] width 233 height 84
drag, startPoint x: 344, startPoint y: 214, endPoint x: 331, endPoint y: 134, distance: 80.3
click at [329, 137] on div "Annual Cumulative Year ($2M) ($1.5M) ($1M) ($500K) $0 $500K $1M 0 2 4 6 8 10 12…" at bounding box center [444, 174] width 236 height 103
click at [331, 134] on div "Annual Cumulative Year ($2M) ($1.5M) ($1M) ($500K) $0 $500K $1M 0 2 4 6 8 10 12…" at bounding box center [444, 174] width 236 height 103
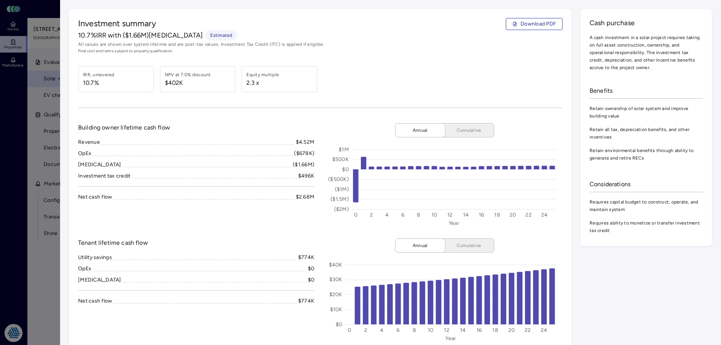
click at [20, 187] on div at bounding box center [360, 172] width 721 height 345
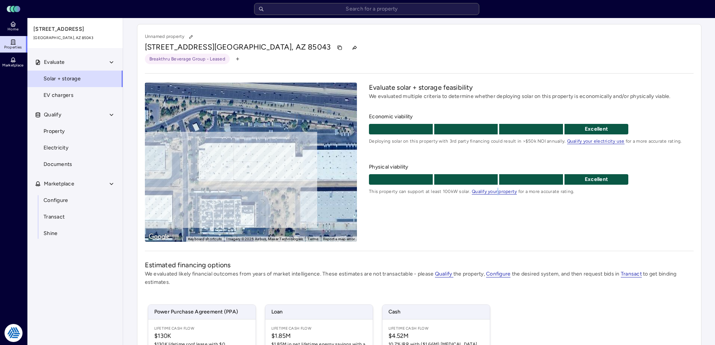
click at [496, 227] on div "Evaluate solar + storage feasibility We evaluated multiple criteria to determin…" at bounding box center [531, 162] width 324 height 159
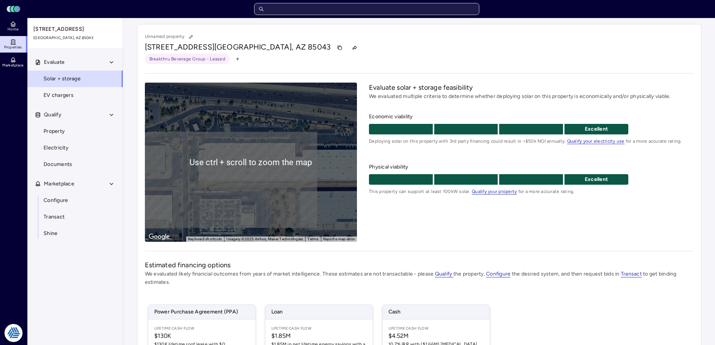
click at [291, 9] on input "text" at bounding box center [366, 9] width 225 height 12
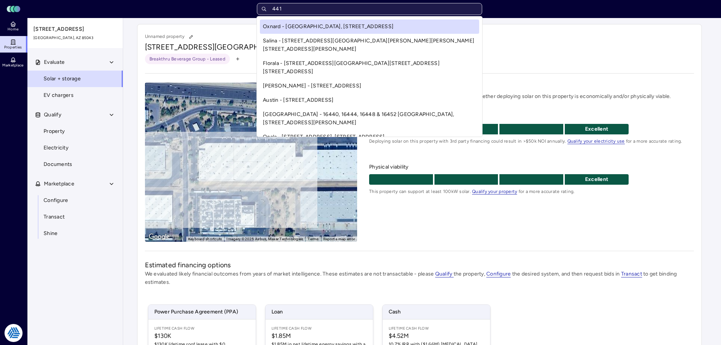
type input "4411"
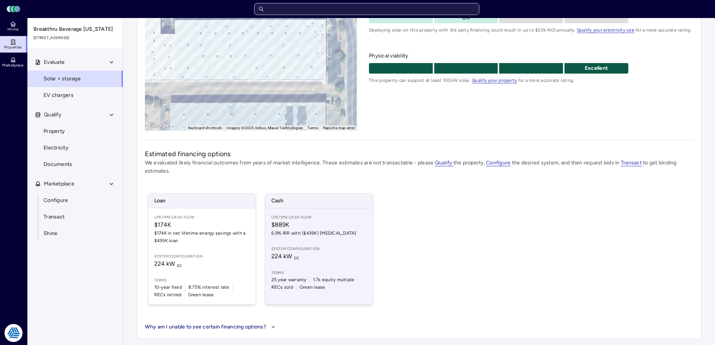
scroll to position [36, 0]
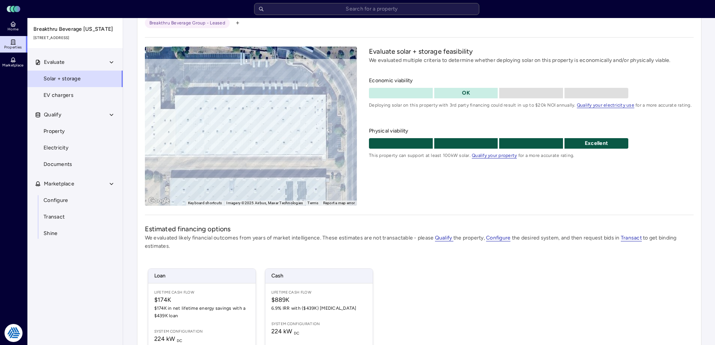
click at [250, 152] on div "To activate drag with keyboard, press Alt + Enter. Once in keyboard drag state,…" at bounding box center [251, 126] width 212 height 159
click at [62, 148] on span "Electricity" at bounding box center [56, 148] width 25 height 8
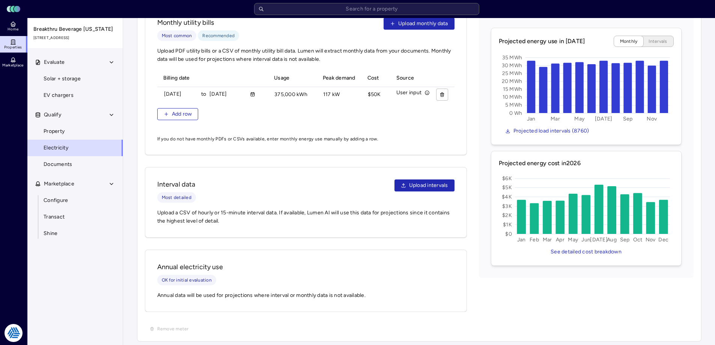
scroll to position [185, 0]
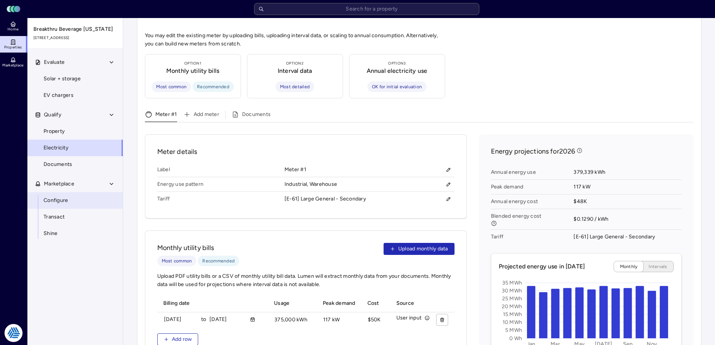
click at [53, 194] on link "Configure" at bounding box center [75, 200] width 96 height 17
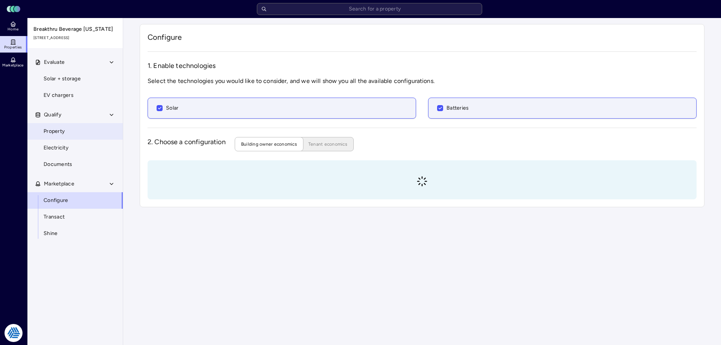
click at [61, 128] on span "Property" at bounding box center [54, 131] width 21 height 8
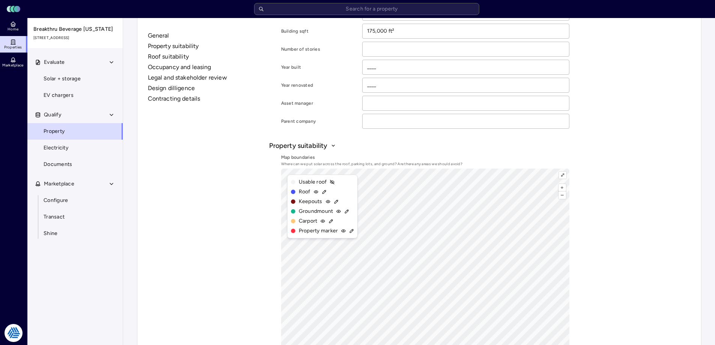
scroll to position [150, 0]
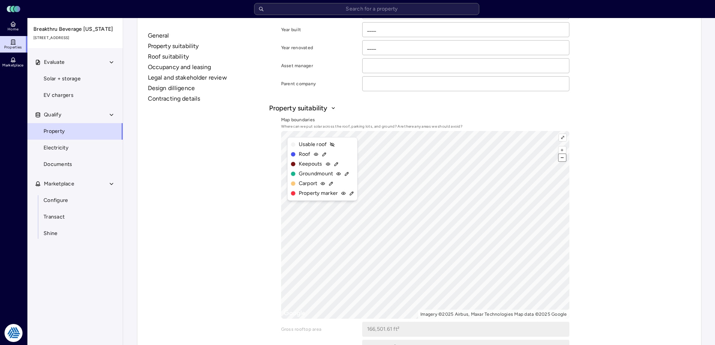
click at [566, 159] on button "–" at bounding box center [561, 157] width 7 height 7
click at [563, 135] on button "⤢" at bounding box center [562, 137] width 7 height 7
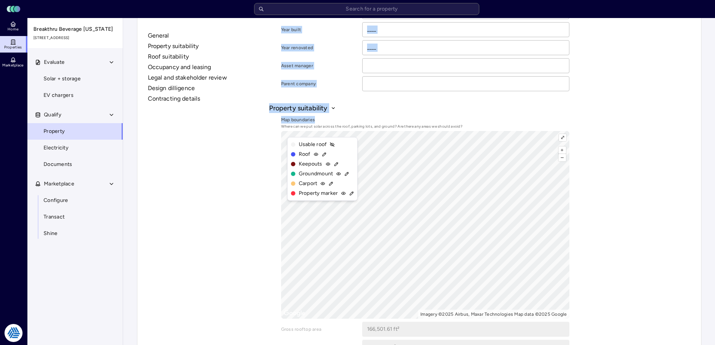
drag, startPoint x: 339, startPoint y: 115, endPoint x: 253, endPoint y: 113, distance: 86.0
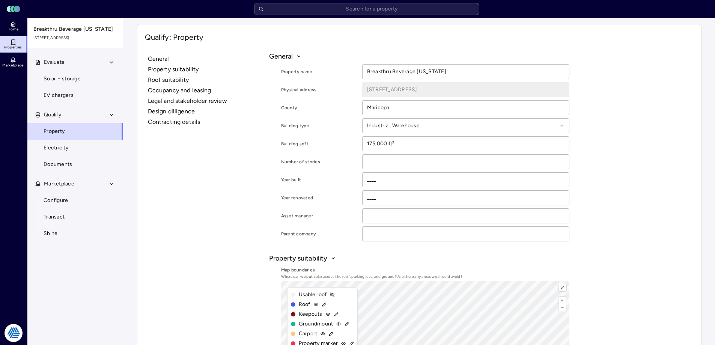
click at [63, 81] on span "Solar + storage" at bounding box center [62, 79] width 37 height 8
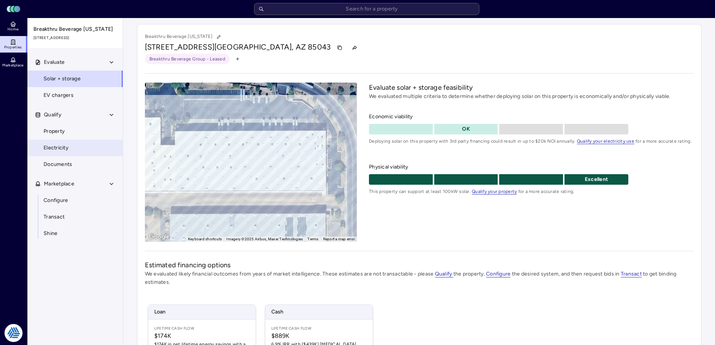
click at [52, 144] on span "Electricity" at bounding box center [56, 148] width 25 height 8
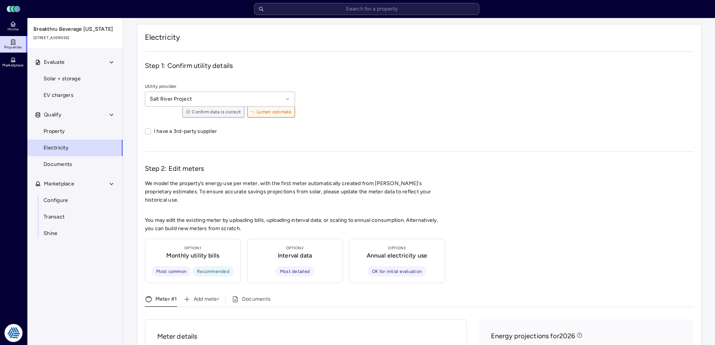
click at [63, 154] on link "Electricity" at bounding box center [75, 148] width 96 height 17
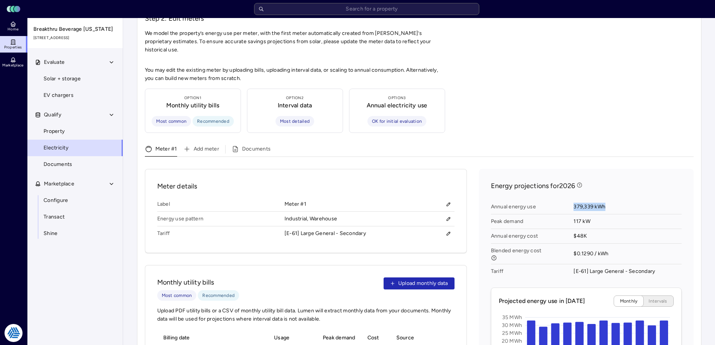
drag, startPoint x: 595, startPoint y: 197, endPoint x: 554, endPoint y: 196, distance: 40.9
click at [554, 197] on div "Annual energy use 379,339 kWh Peak demand 117 kW Annual energy cost $48K Blende…" at bounding box center [586, 239] width 191 height 85
click at [554, 200] on span "Annual energy use" at bounding box center [532, 207] width 83 height 15
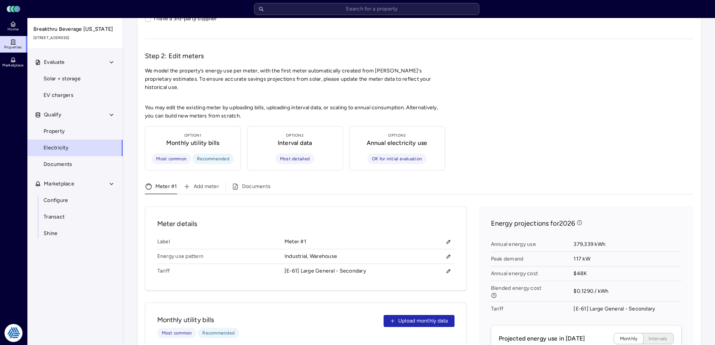
scroll to position [75, 0]
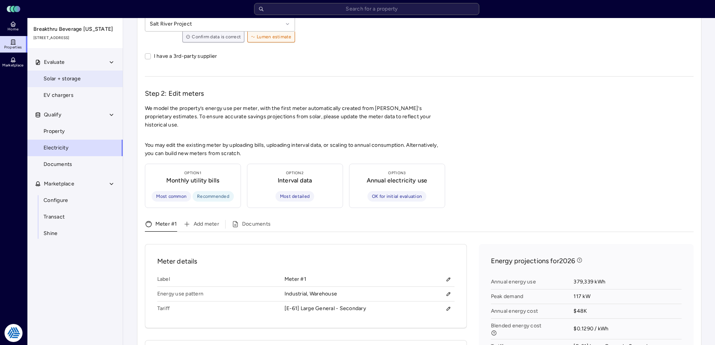
click at [81, 82] on link "Solar + storage" at bounding box center [75, 79] width 96 height 17
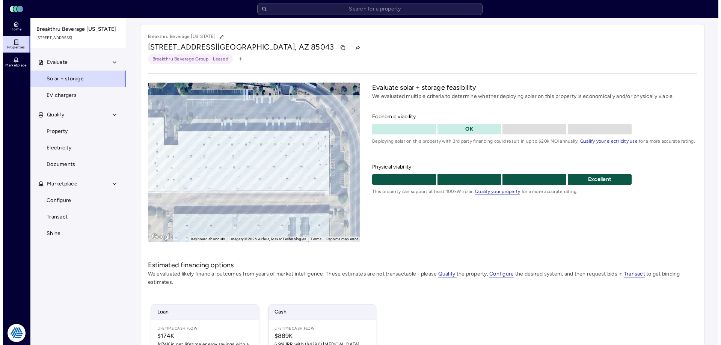
scroll to position [111, 0]
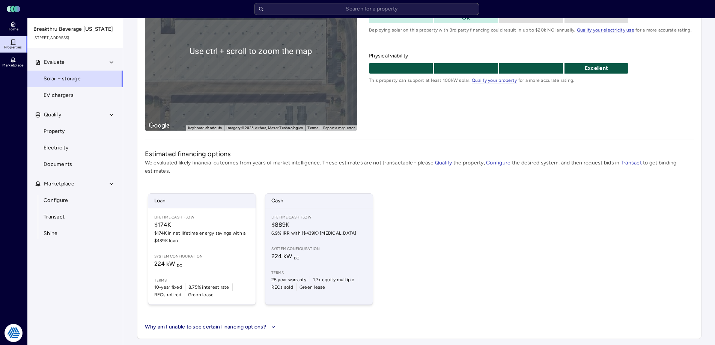
click at [276, 243] on div "Lifetime Cash Flow $889K 6.9% IRR with ($439K) [MEDICAL_DATA] System configurat…" at bounding box center [318, 256] width 107 height 96
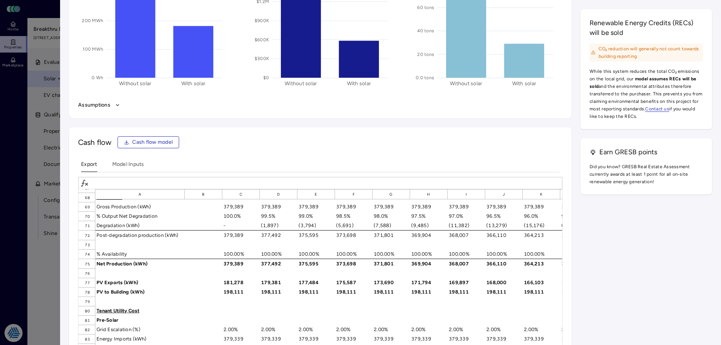
scroll to position [601, 0]
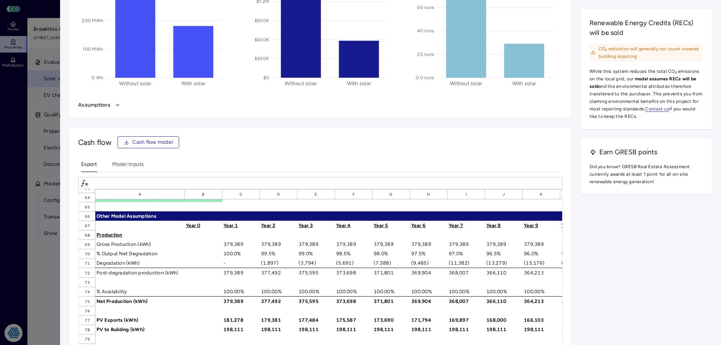
click at [619, 260] on div "Impact over system lifetime Energy imports 52% 0 Wh 100 MWh 200 MWh 300 MWh 400…" at bounding box center [390, 170] width 643 height 557
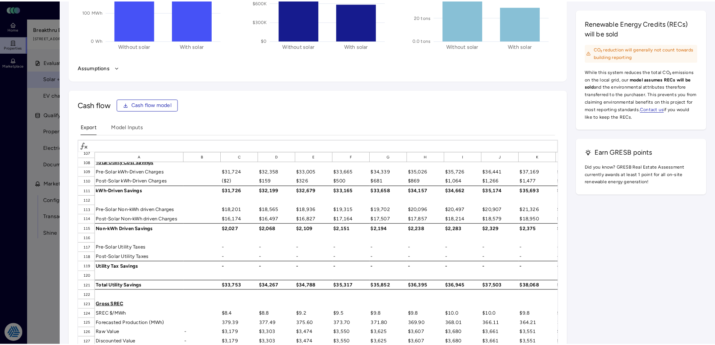
scroll to position [788, 0]
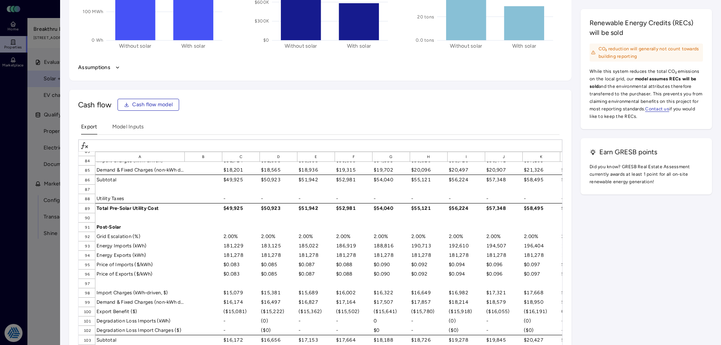
click at [625, 286] on div "Impact over system lifetime Energy imports 52% 0 Wh 100 MWh 200 MWh 300 MWh 400…" at bounding box center [390, 132] width 643 height 557
click at [44, 272] on div at bounding box center [360, 172] width 721 height 345
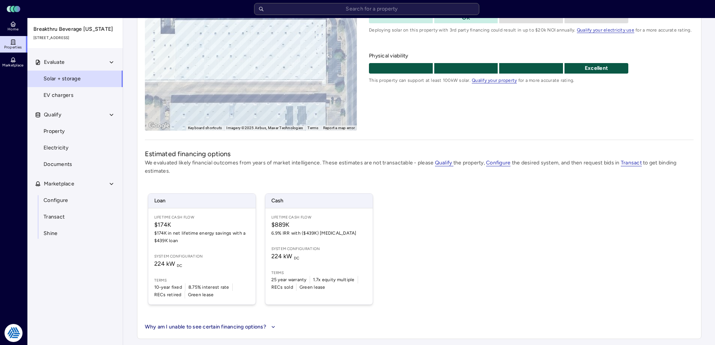
click at [371, 190] on div "Loan Lifetime Cash Flow $174K $174K in net lifetime energy savings with a $439K…" at bounding box center [419, 248] width 549 height 129
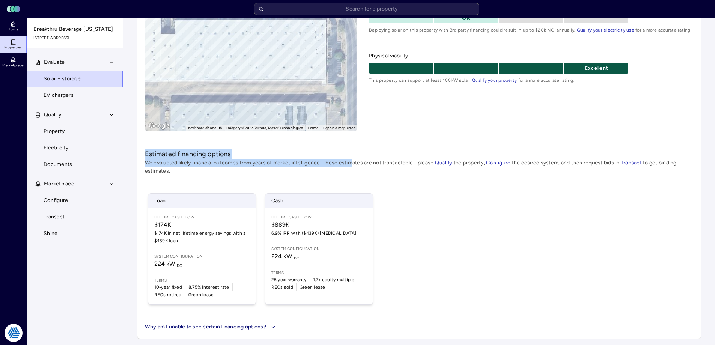
drag, startPoint x: 353, startPoint y: 162, endPoint x: 136, endPoint y: 151, distance: 216.8
click at [136, 151] on div "Breakthru Beverage Arizona 4411 W Roosevelt St, Phoenix, AZ 85043 Breakthru Bev…" at bounding box center [419, 126] width 576 height 438
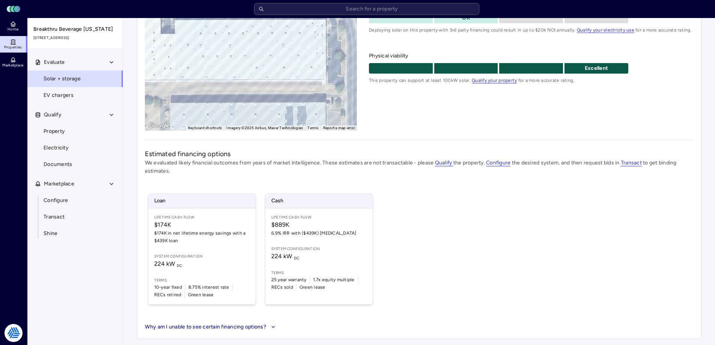
drag, startPoint x: 166, startPoint y: 170, endPoint x: 181, endPoint y: 174, distance: 15.4
click at [166, 170] on p "We evaluated likely financial outcomes from years of market intelligence. These…" at bounding box center [419, 167] width 549 height 17
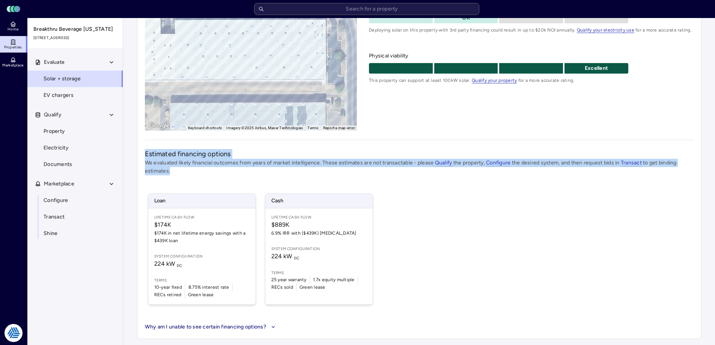
drag, startPoint x: 181, startPoint y: 174, endPoint x: 129, endPoint y: 152, distance: 55.6
click at [129, 152] on div "Your estimates have been updated Breakthru Beverage Arizona 4411 W Roosevelt St…" at bounding box center [419, 126] width 592 height 438
click at [184, 168] on p "We evaluated likely financial outcomes from years of market intelligence. These…" at bounding box center [419, 167] width 549 height 17
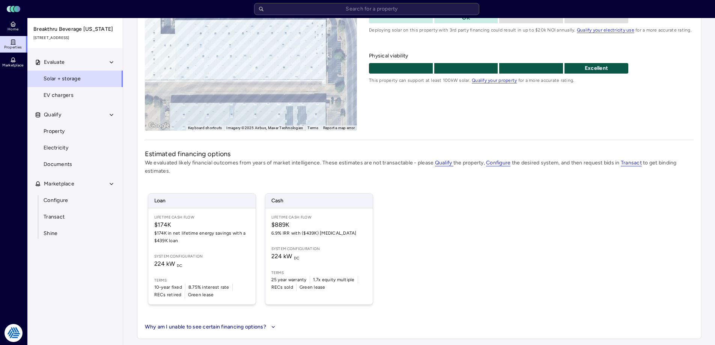
click at [103, 299] on div "Evaluate Solar + storage EV chargers Qualify Property Electricity Documents Mar…" at bounding box center [75, 208] width 96 height 309
click at [488, 208] on div "Loan Lifetime Cash Flow $174K $174K in net lifetime energy savings with a $439K…" at bounding box center [419, 248] width 549 height 129
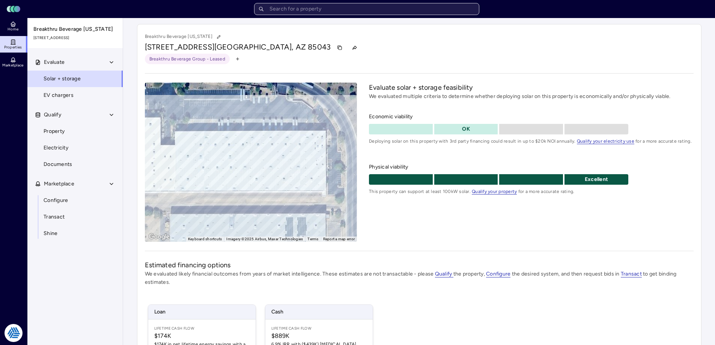
click at [367, 11] on input "text" at bounding box center [366, 9] width 225 height 12
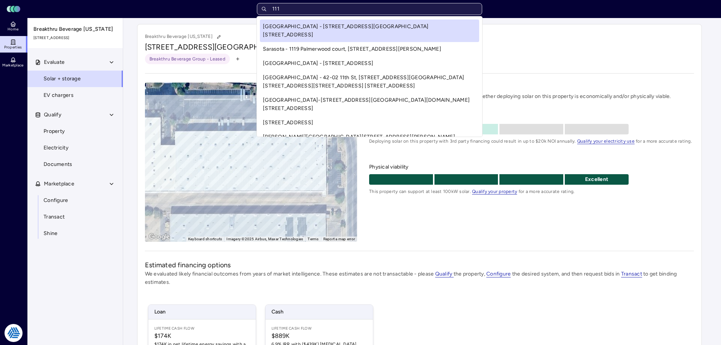
type input "1115"
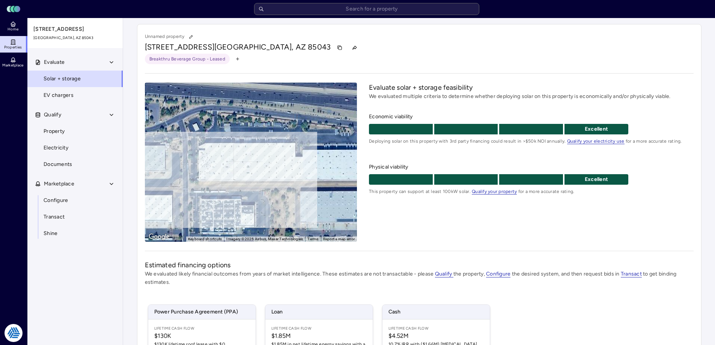
click at [560, 217] on div "Evaluate solar + storage feasibility We evaluated multiple criteria to determin…" at bounding box center [531, 162] width 324 height 159
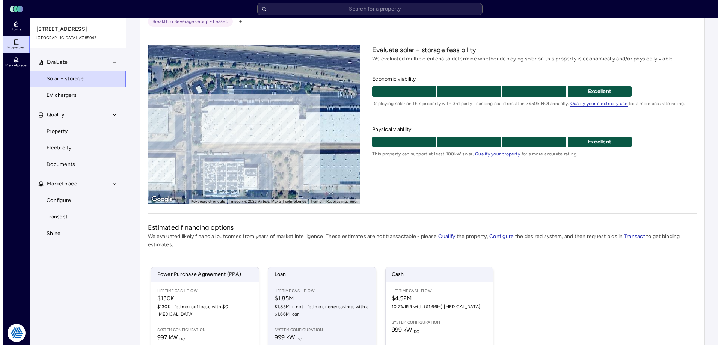
scroll to position [111, 0]
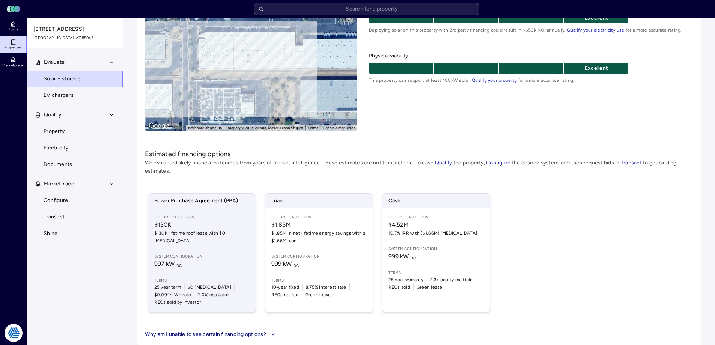
click at [230, 240] on div "Lifetime Cash Flow $130K $130K lifetime roof lease with $0 CapEx System configu…" at bounding box center [201, 260] width 107 height 104
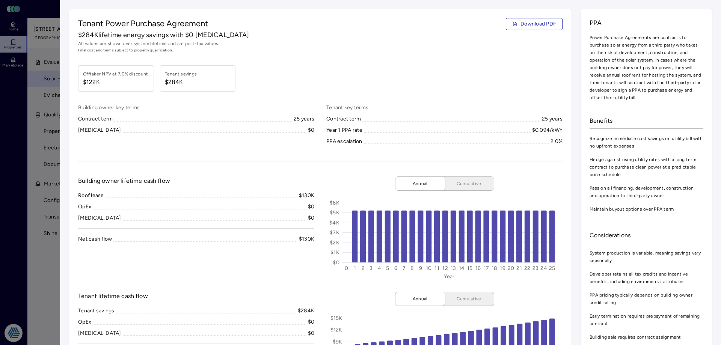
click at [3, 98] on div at bounding box center [360, 172] width 721 height 345
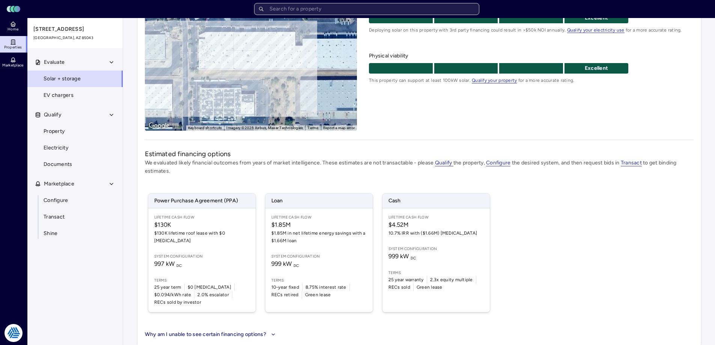
click at [352, 12] on input "text" at bounding box center [366, 9] width 225 height 12
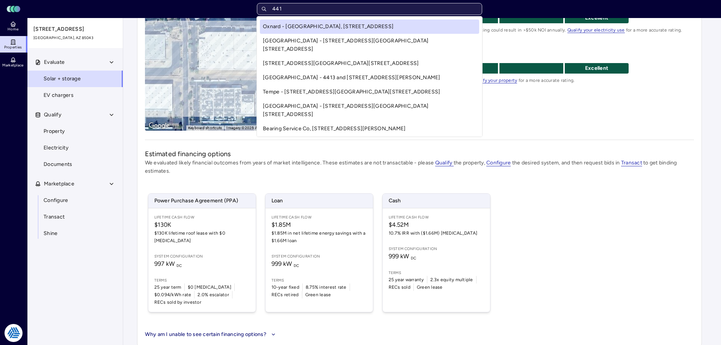
type input "4411"
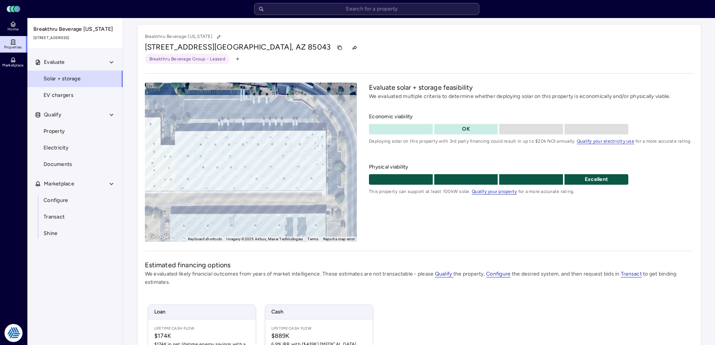
click at [426, 213] on div "Evaluate solar + storage feasibility We evaluated multiple criteria to determin…" at bounding box center [531, 162] width 324 height 159
click at [519, 55] on div "Breakthru Beverage Group - Leased" at bounding box center [419, 59] width 549 height 11
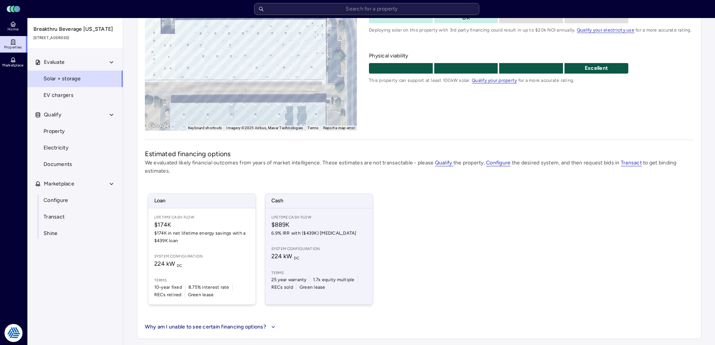
click at [339, 254] on span "224 kW DC" at bounding box center [318, 256] width 95 height 9
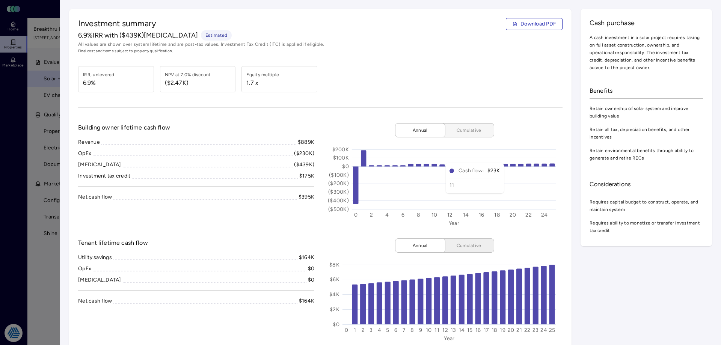
click at [458, 133] on span "Cumulative" at bounding box center [469, 130] width 38 height 8
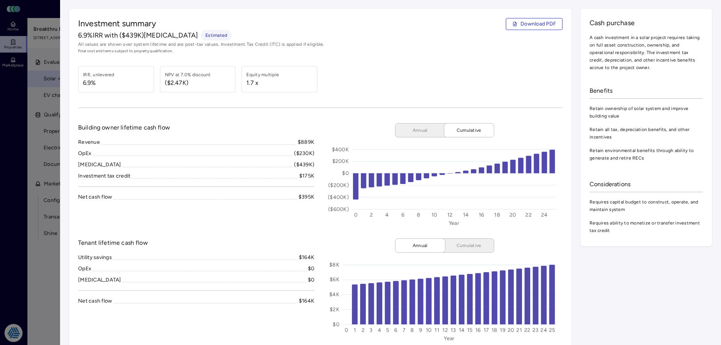
click at [4, 118] on div at bounding box center [360, 172] width 721 height 345
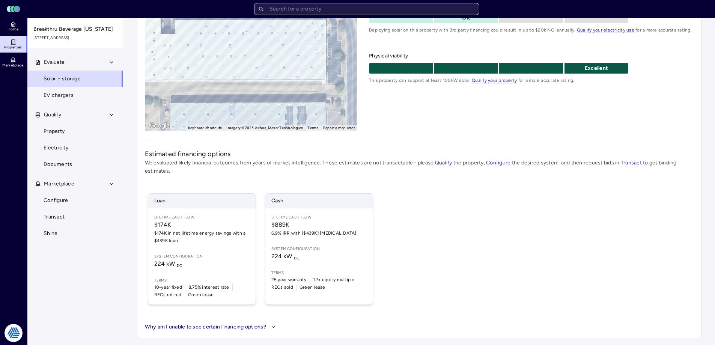
click at [273, 11] on input "text" at bounding box center [366, 9] width 225 height 12
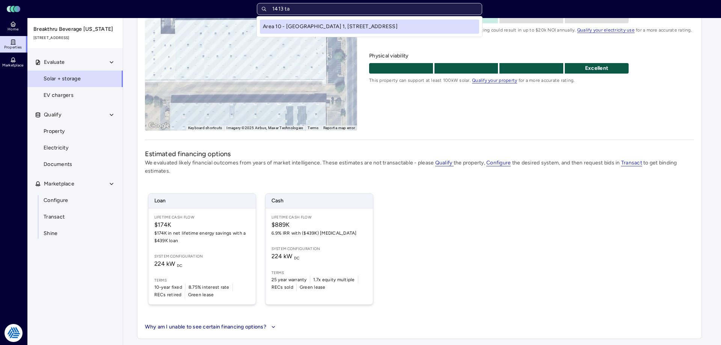
type input "1413 ta"
